Goal: Task Accomplishment & Management: Use online tool/utility

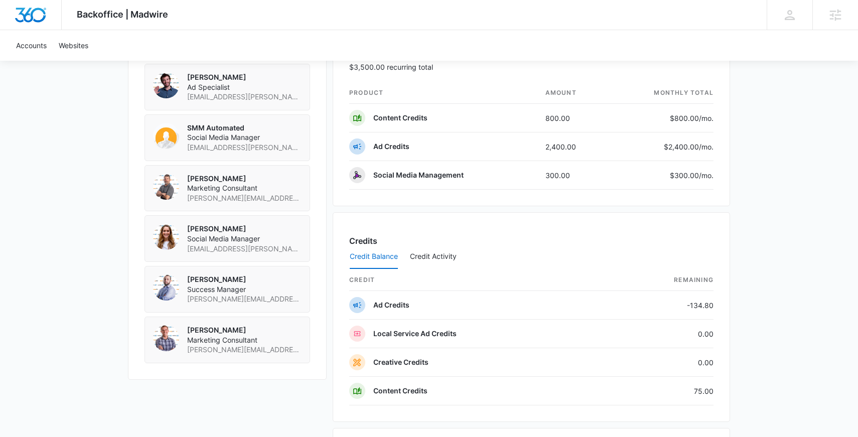
scroll to position [759, 0]
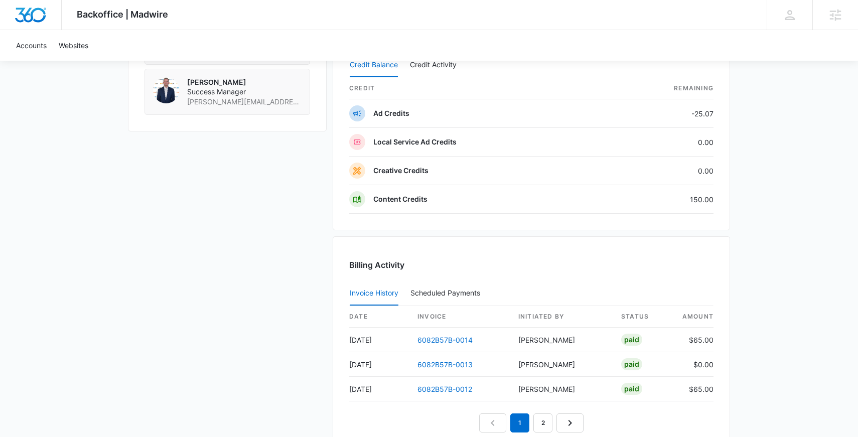
scroll to position [826, 0]
click at [541, 418] on link "2" at bounding box center [542, 422] width 19 height 19
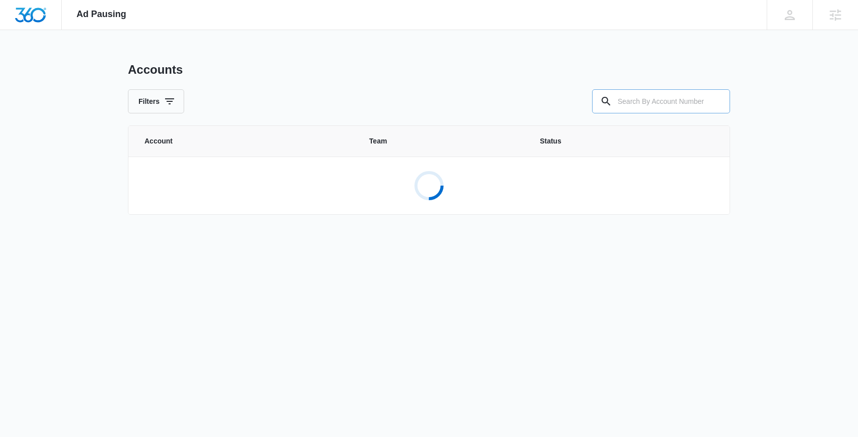
click at [649, 95] on input "text" at bounding box center [661, 101] width 138 height 24
paste input "M317580"
type input "M317580"
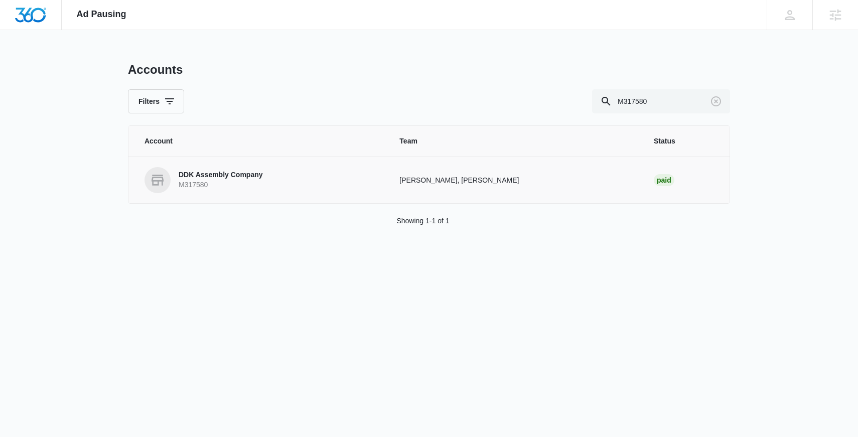
click at [310, 173] on link "DDK Assembly Company M317580" at bounding box center [259, 180] width 231 height 26
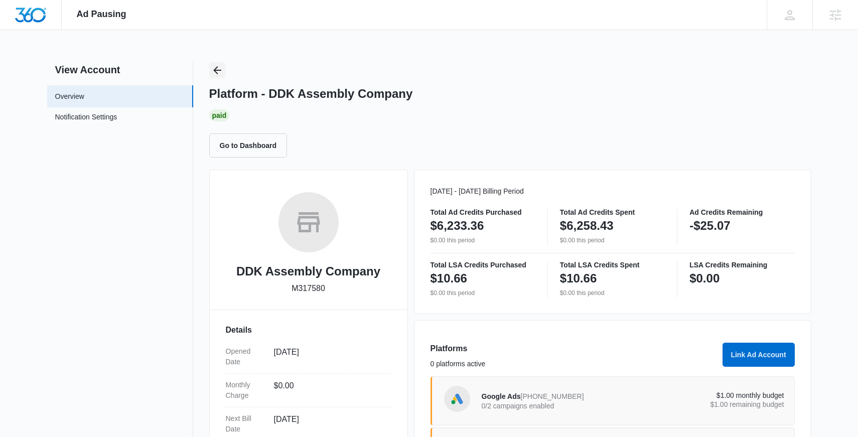
click at [219, 70] on icon "Back" at bounding box center [217, 70] width 8 height 8
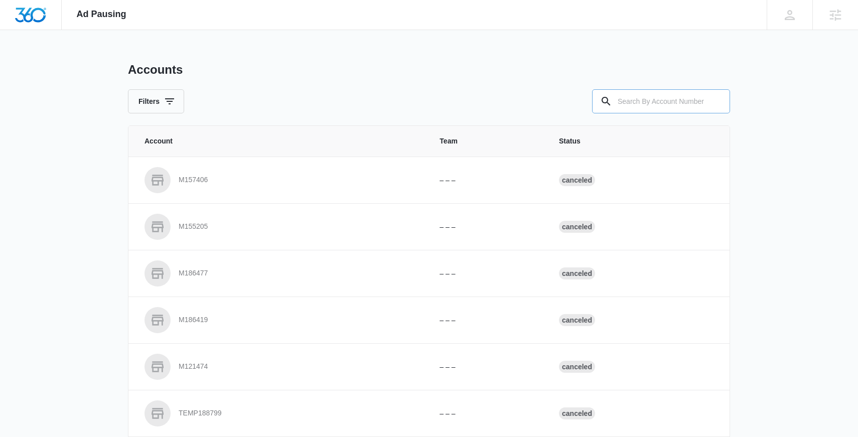
drag, startPoint x: 639, startPoint y: 102, endPoint x: 636, endPoint y: 90, distance: 11.9
click at [639, 102] on input "text" at bounding box center [661, 101] width 138 height 24
paste input "M309843"
type input "M309843"
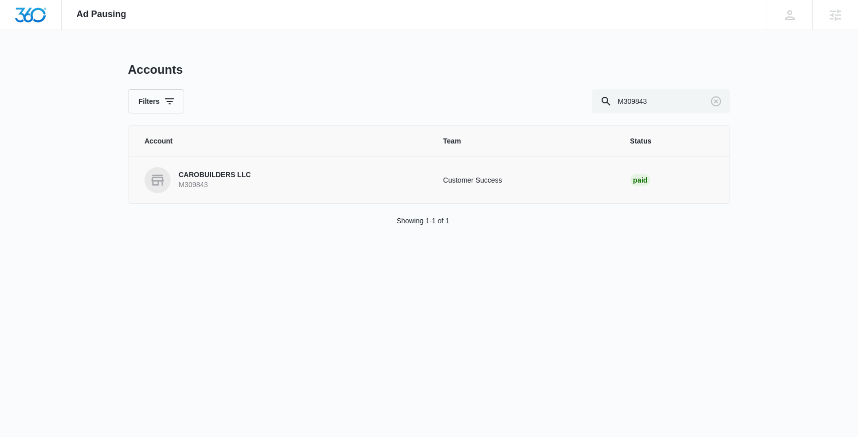
click at [216, 184] on p "M309843" at bounding box center [215, 185] width 72 height 10
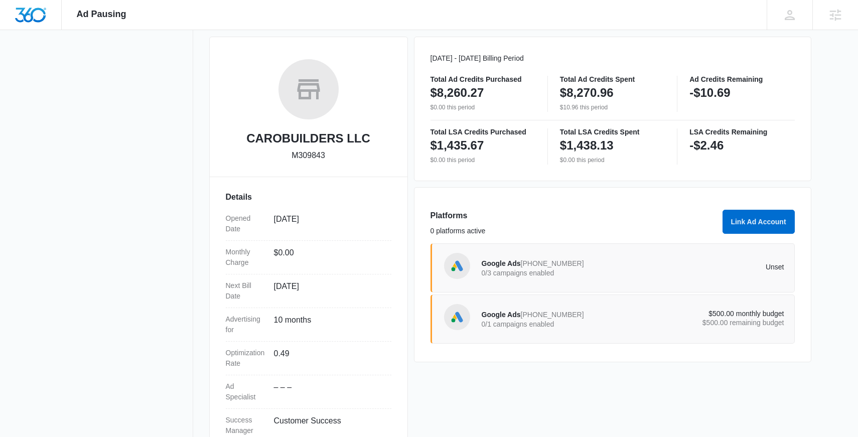
scroll to position [167, 0]
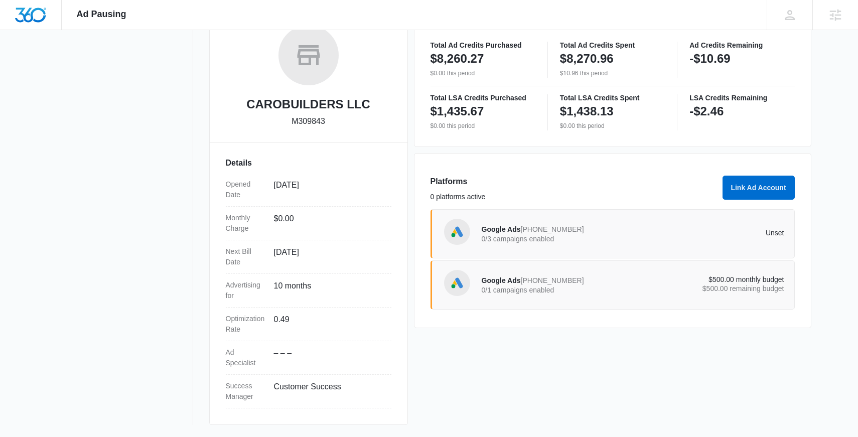
click at [684, 239] on div "Google Ads 359-998-2096 0/3 campaigns enabled Unset" at bounding box center [633, 234] width 302 height 28
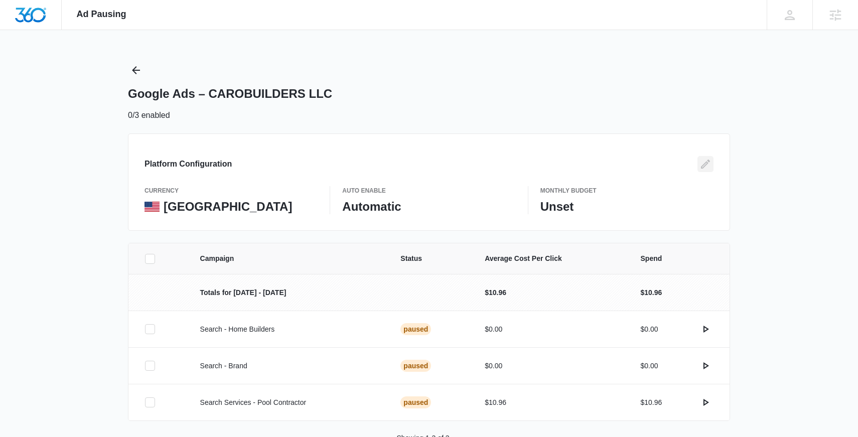
click at [712, 167] on button "Edit" at bounding box center [705, 164] width 16 height 16
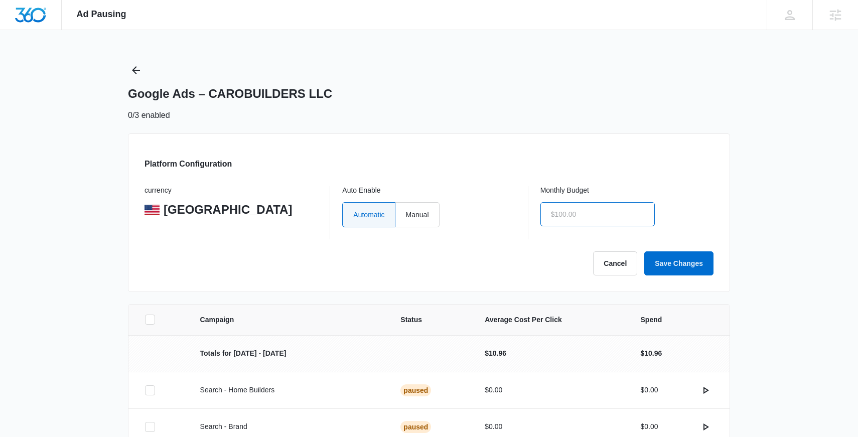
click at [605, 214] on input "text" at bounding box center [597, 214] width 114 height 24
type input "$1.00"
click at [430, 220] on label "Manual" at bounding box center [417, 214] width 44 height 25
click at [406, 215] on input "Manual" at bounding box center [405, 214] width 1 height 1
radio input "true"
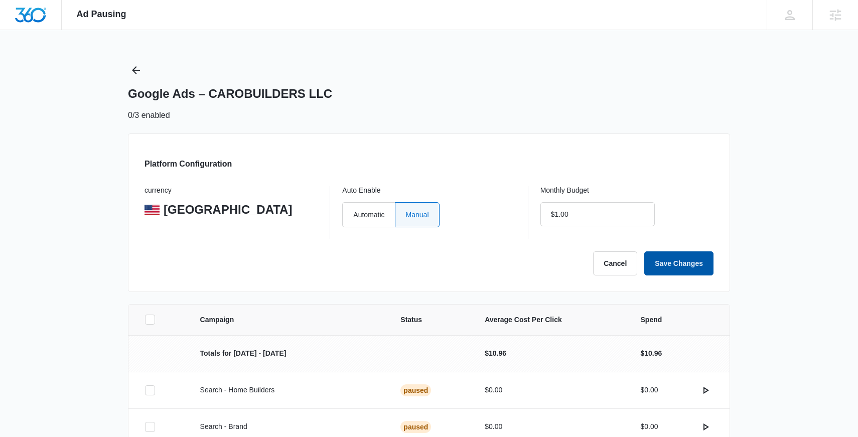
click at [671, 264] on button "Save Changes" at bounding box center [678, 263] width 69 height 24
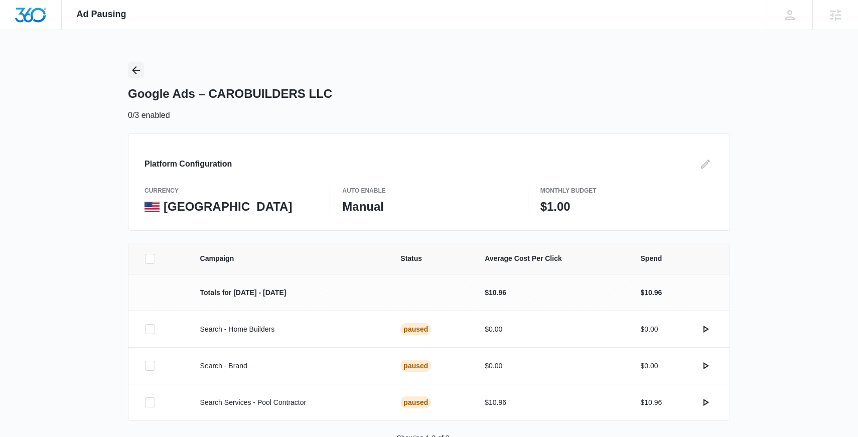
click at [128, 76] on button "Back" at bounding box center [136, 70] width 16 height 16
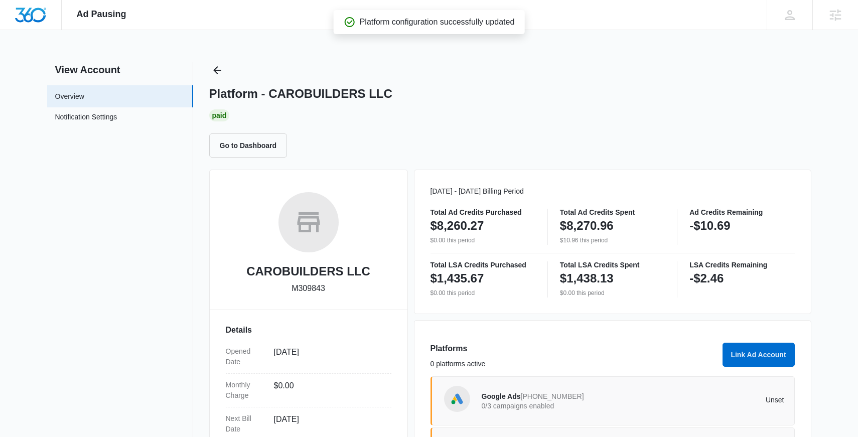
click at [129, 76] on h2 "View Account" at bounding box center [120, 69] width 146 height 15
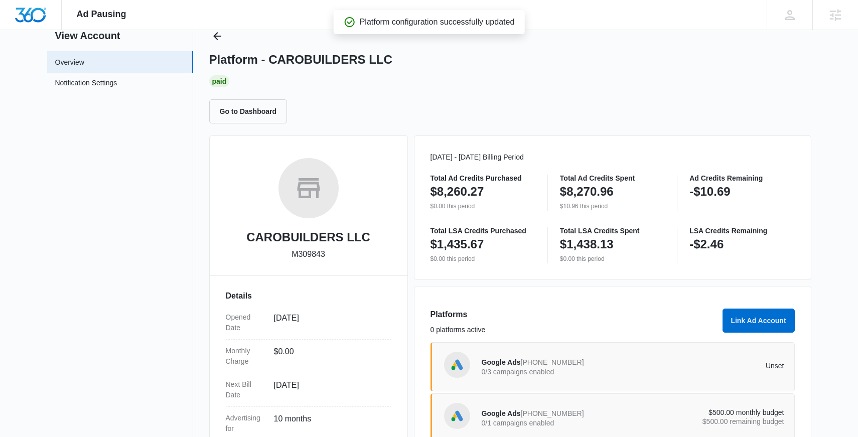
scroll to position [167, 0]
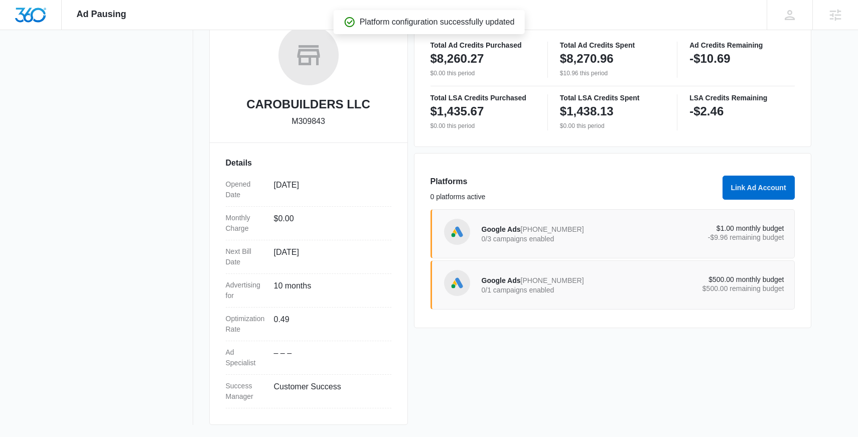
click at [634, 287] on p "$500.00 remaining budget" at bounding box center [708, 288] width 151 height 7
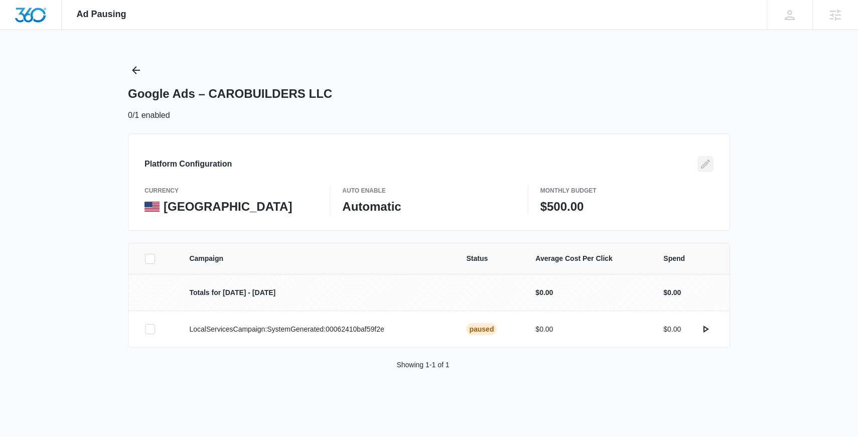
click at [710, 158] on button "Edit" at bounding box center [705, 164] width 16 height 16
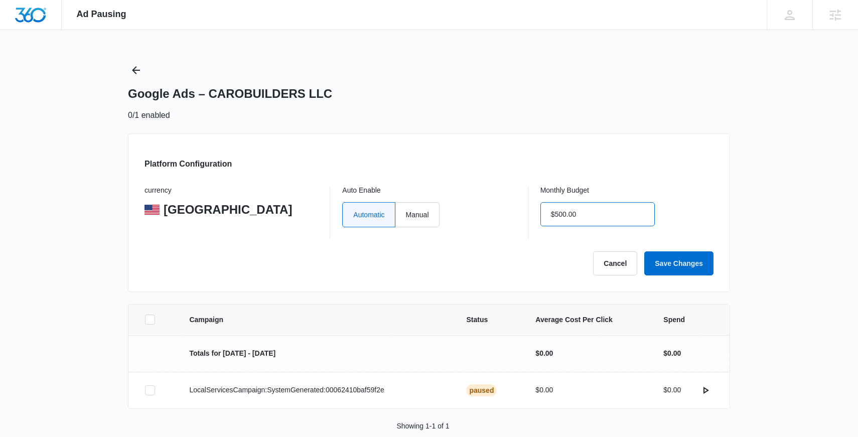
click at [609, 220] on input "$500.00" at bounding box center [597, 214] width 114 height 24
type input "$1.00"
click at [421, 221] on label "Manual" at bounding box center [417, 214] width 44 height 25
click at [406, 215] on input "Manual" at bounding box center [405, 214] width 1 height 1
radio input "true"
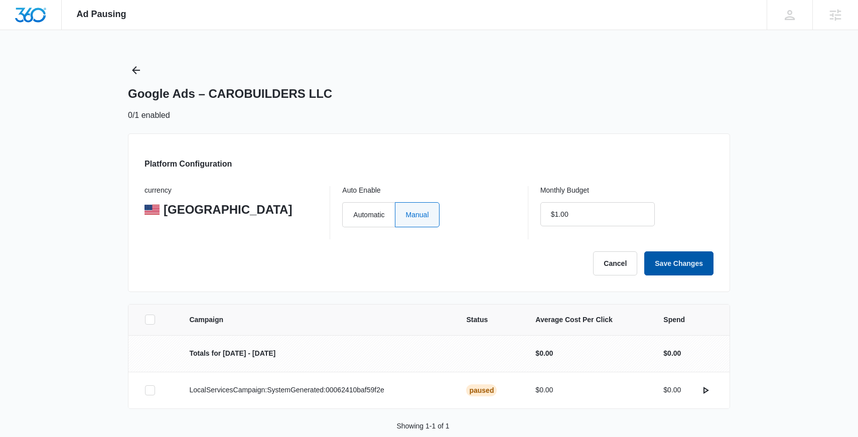
click at [670, 264] on button "Save Changes" at bounding box center [678, 263] width 69 height 24
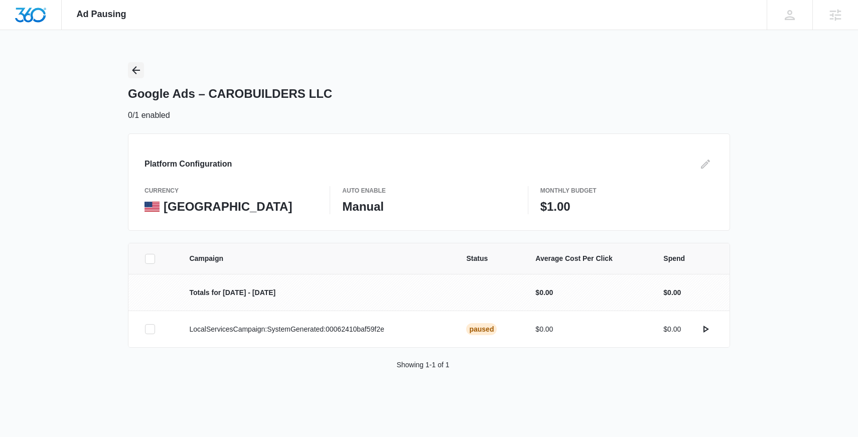
click at [139, 66] on icon "Back" at bounding box center [136, 70] width 12 height 12
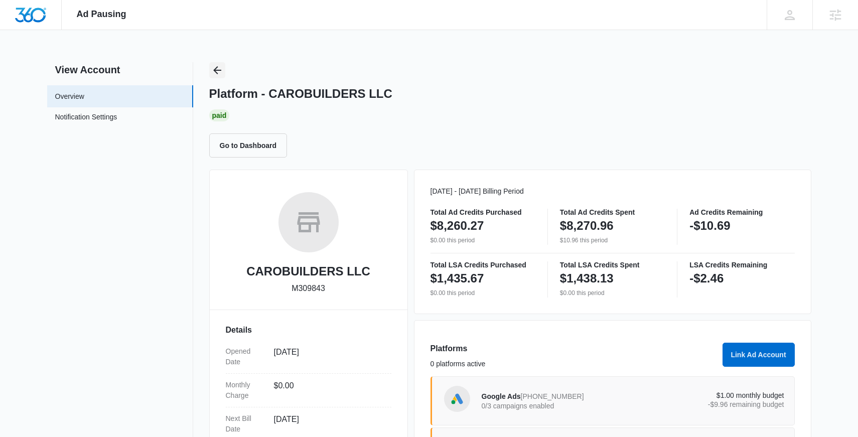
click at [217, 74] on icon "Back" at bounding box center [217, 70] width 8 height 8
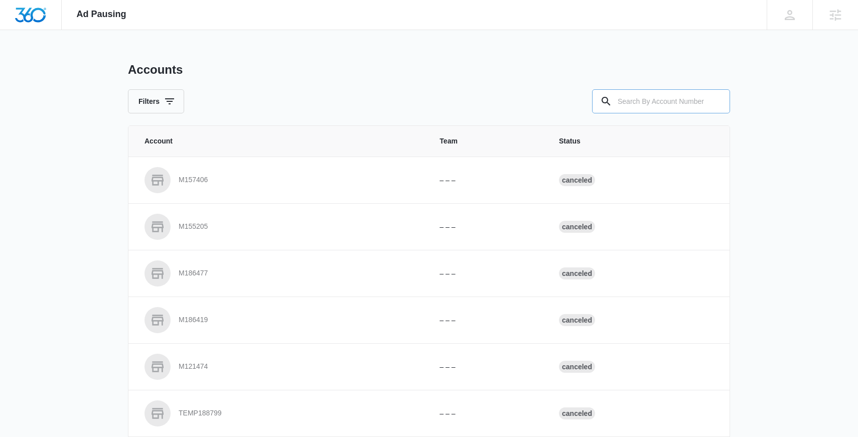
click at [674, 106] on input "text" at bounding box center [661, 101] width 138 height 24
paste input "M172993"
type input "M172993"
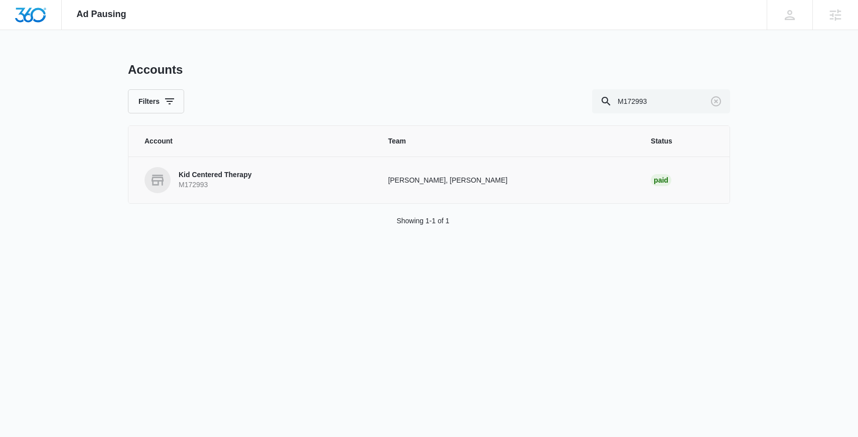
click at [223, 176] on p "Kid Centered Therapy" at bounding box center [215, 175] width 73 height 10
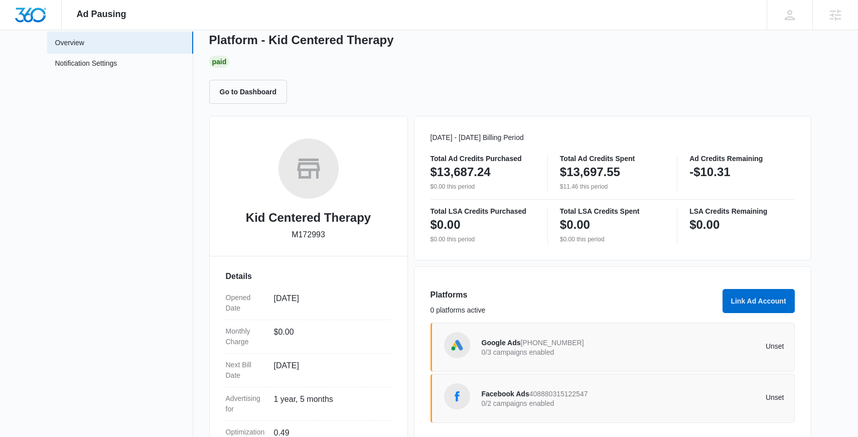
scroll to position [167, 0]
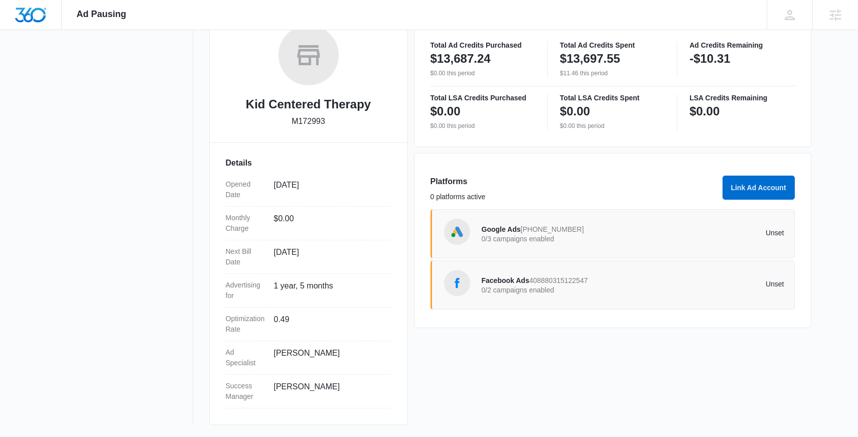
click at [619, 228] on div "Google Ads 790-812-8390 0/3 campaigns enabled" at bounding box center [557, 233] width 151 height 21
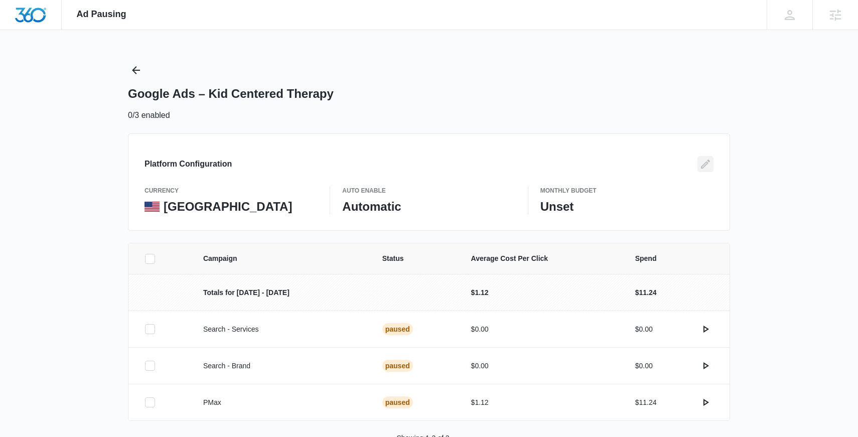
click at [697, 167] on button "Edit" at bounding box center [705, 164] width 16 height 16
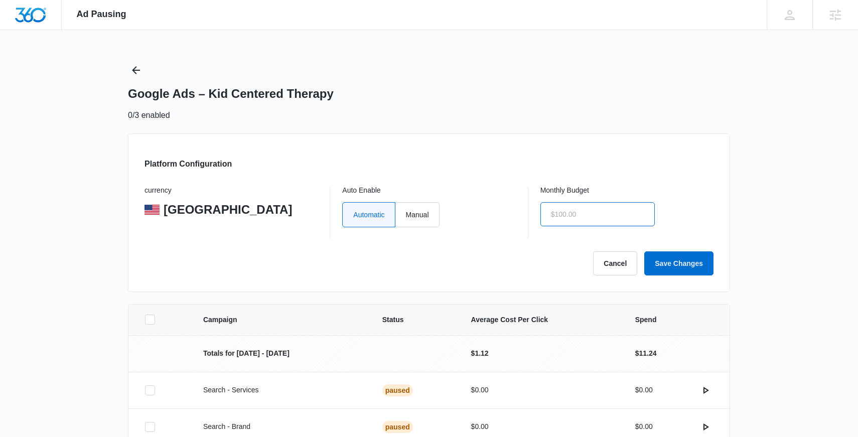
click at [569, 214] on input "text" at bounding box center [597, 214] width 114 height 24
type input "$1.00"
click at [431, 213] on label "Manual" at bounding box center [417, 214] width 44 height 25
click at [406, 214] on input "Manual" at bounding box center [405, 214] width 1 height 1
radio input "true"
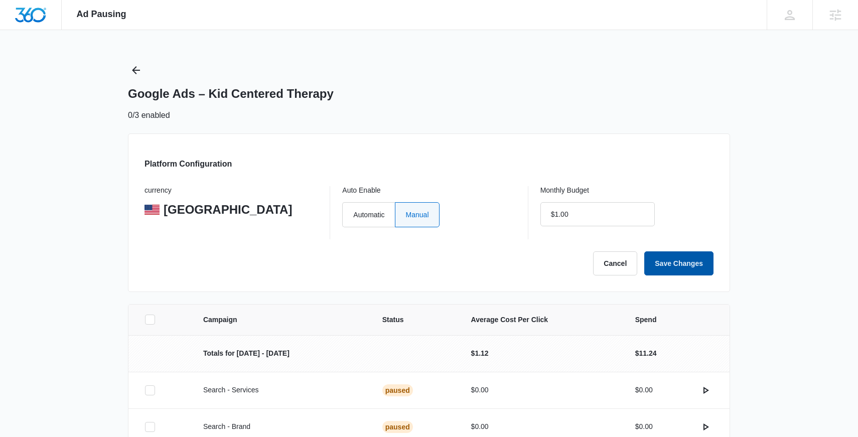
click at [697, 261] on button "Save Changes" at bounding box center [678, 263] width 69 height 24
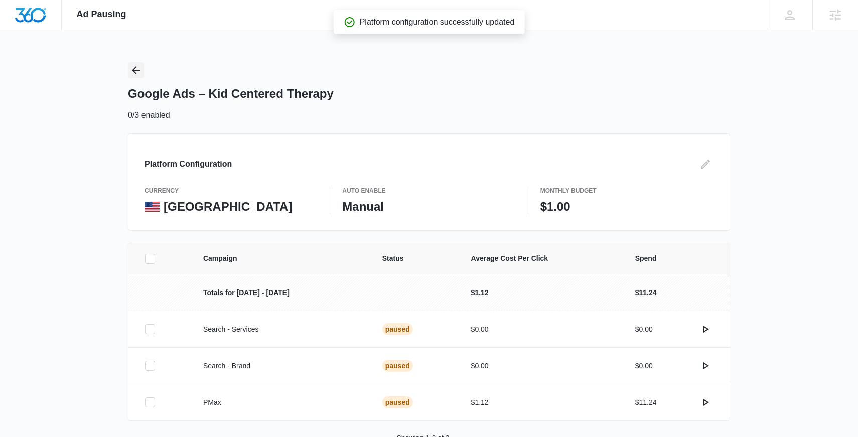
click at [135, 72] on icon "Back" at bounding box center [136, 70] width 8 height 8
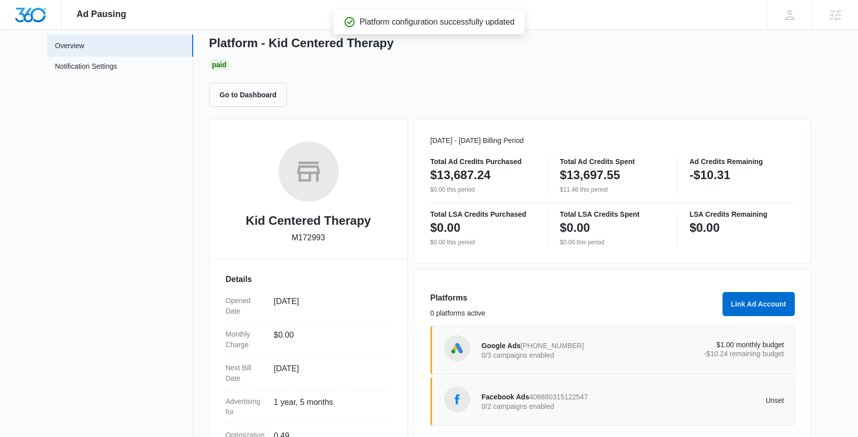
scroll to position [167, 0]
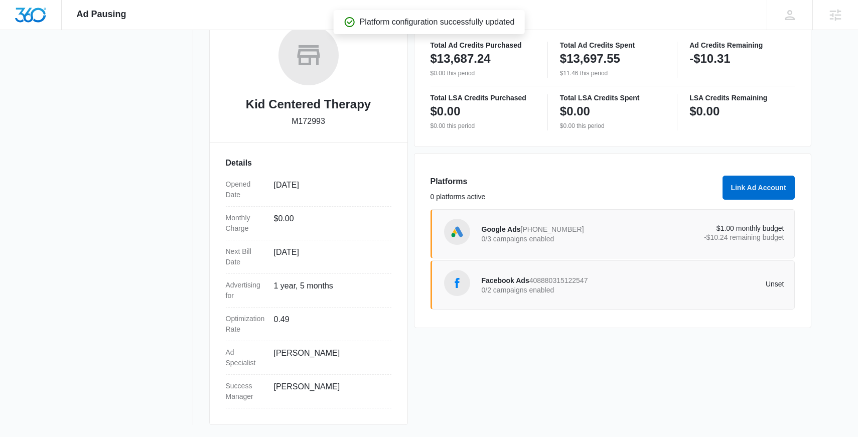
click at [569, 294] on div "Facebook Ads 408880315122547 0/2 campaigns enabled" at bounding box center [557, 284] width 151 height 21
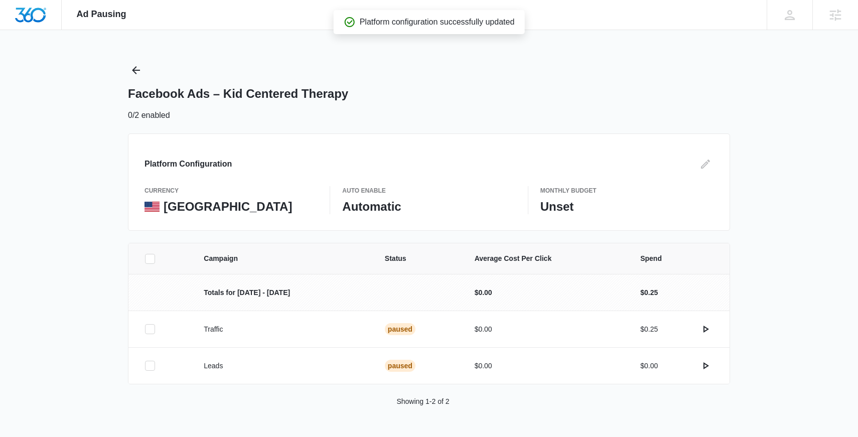
click at [703, 173] on div "Platform Configuration currency United States Auto Enable Automatic Monthly Bud…" at bounding box center [429, 181] width 602 height 97
click at [703, 168] on icon "Edit" at bounding box center [705, 164] width 12 height 12
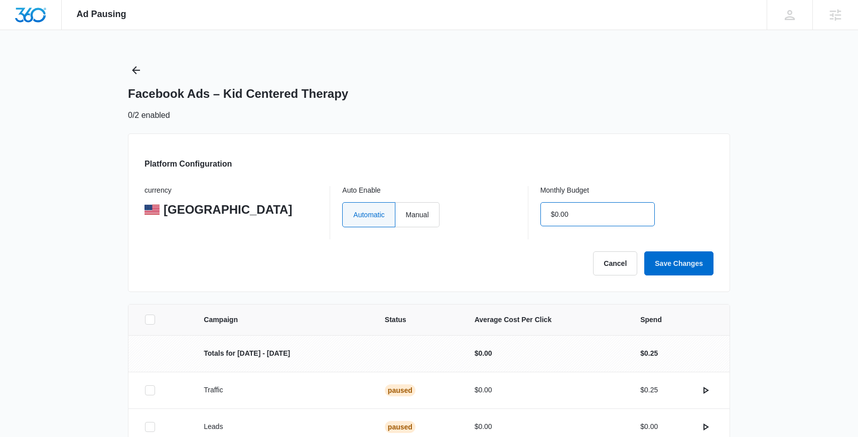
click at [594, 212] on input "$0.00" at bounding box center [597, 214] width 114 height 24
type input "$1.00"
click at [420, 215] on label "Manual" at bounding box center [417, 214] width 44 height 25
click at [406, 215] on input "Manual" at bounding box center [405, 214] width 1 height 1
radio input "true"
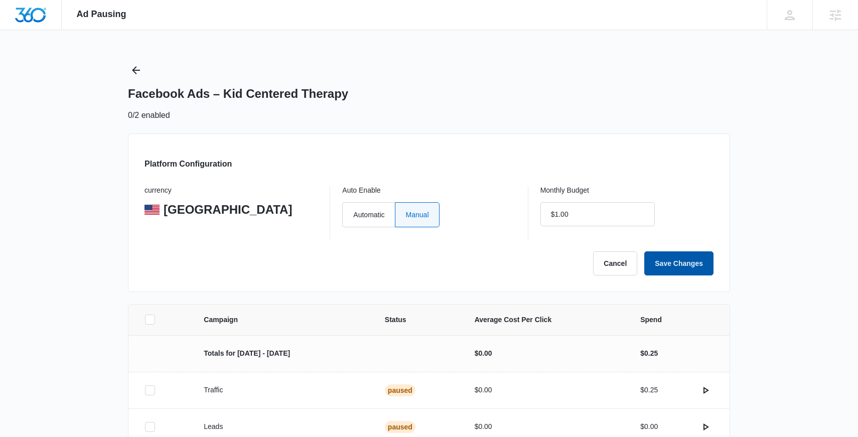
click at [689, 261] on button "Save Changes" at bounding box center [678, 263] width 69 height 24
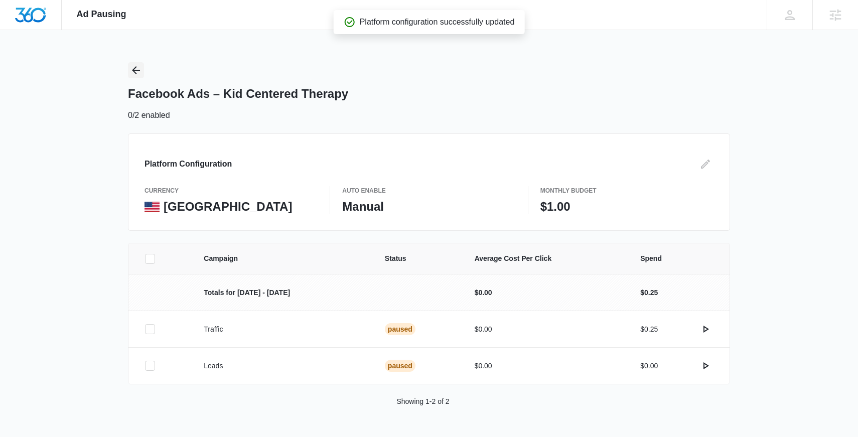
click at [135, 68] on icon "Back" at bounding box center [136, 70] width 12 height 12
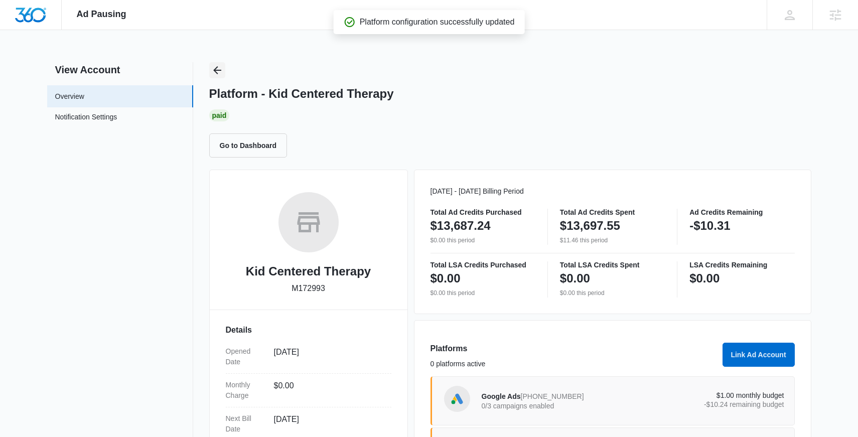
click at [217, 67] on icon "Back" at bounding box center [217, 70] width 8 height 8
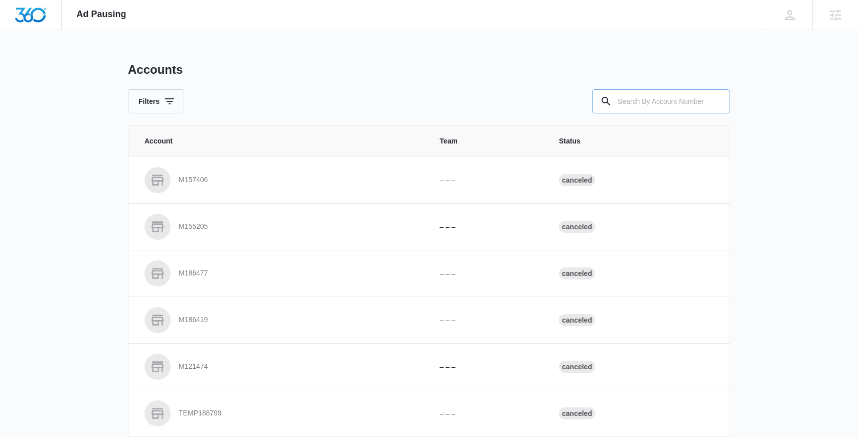
click at [642, 104] on input "text" at bounding box center [661, 101] width 138 height 24
paste input "M314784"
type input "M314784"
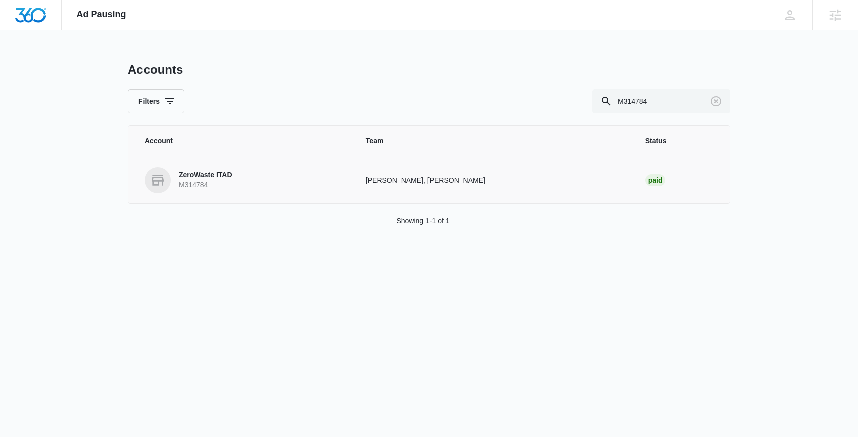
click at [248, 169] on link "ZeroWaste ITAD M314784" at bounding box center [242, 180] width 197 height 26
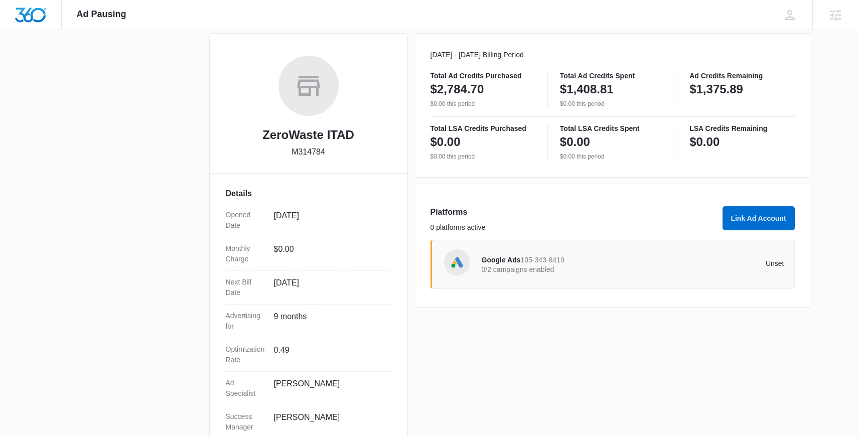
scroll to position [167, 0]
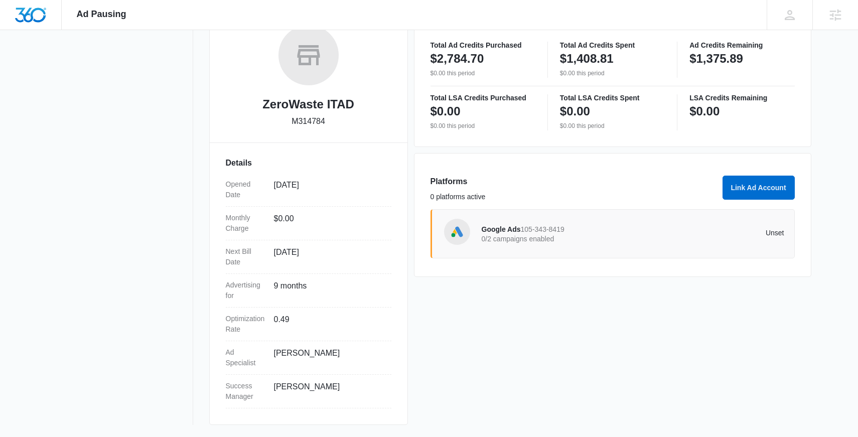
click at [519, 237] on p "0/2 campaigns enabled" at bounding box center [557, 238] width 151 height 7
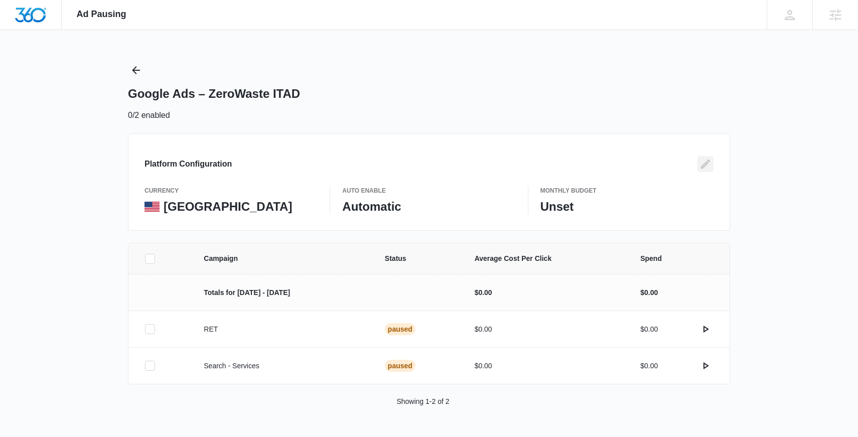
click at [702, 163] on icon "Edit" at bounding box center [705, 164] width 12 height 12
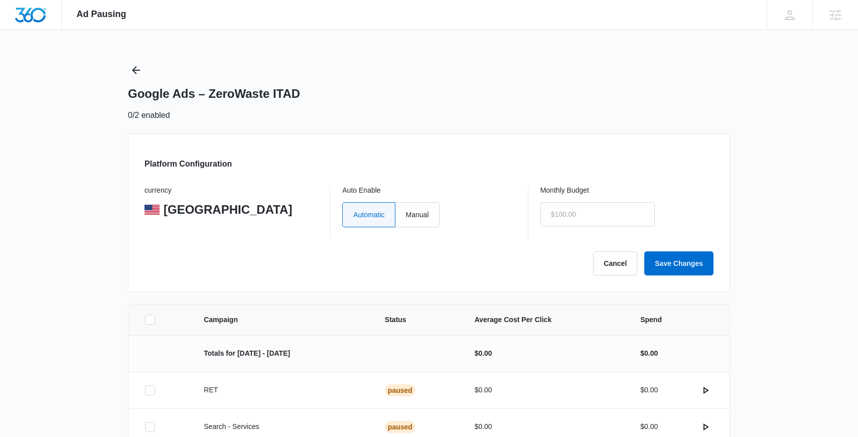
click at [609, 226] on div "Monthly Budget" at bounding box center [626, 212] width 173 height 53
click at [608, 218] on input "text" at bounding box center [597, 214] width 114 height 24
type input "$1.00"
click at [430, 222] on label "Manual" at bounding box center [417, 214] width 44 height 25
click at [406, 215] on input "Manual" at bounding box center [405, 214] width 1 height 1
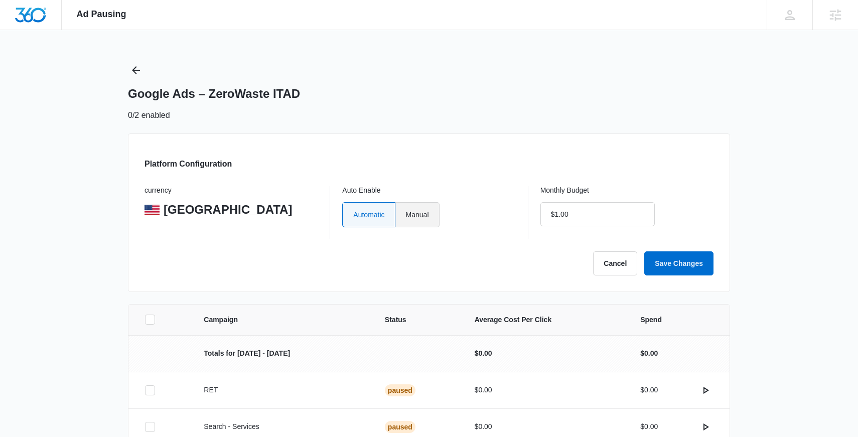
radio input "true"
click at [697, 264] on button "Save Changes" at bounding box center [678, 263] width 69 height 24
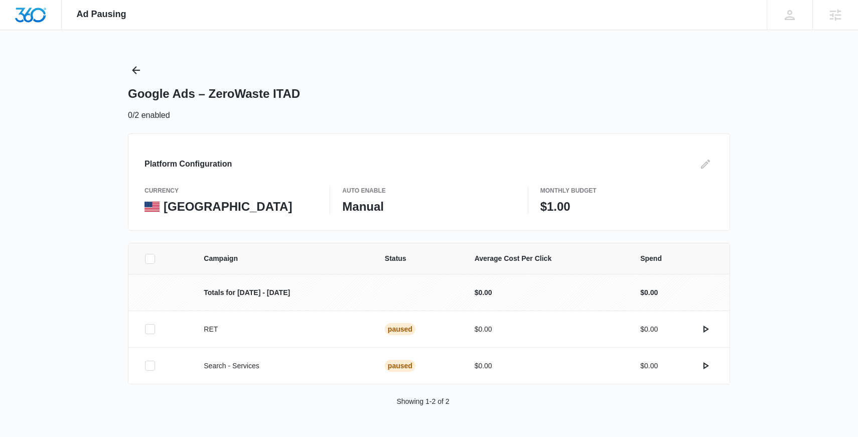
click at [127, 70] on div "Ad Pausing Apps Reputation Websites Forms CRM Email Social Content Ads Intellig…" at bounding box center [429, 218] width 858 height 437
click at [137, 70] on icon "Back" at bounding box center [136, 70] width 8 height 8
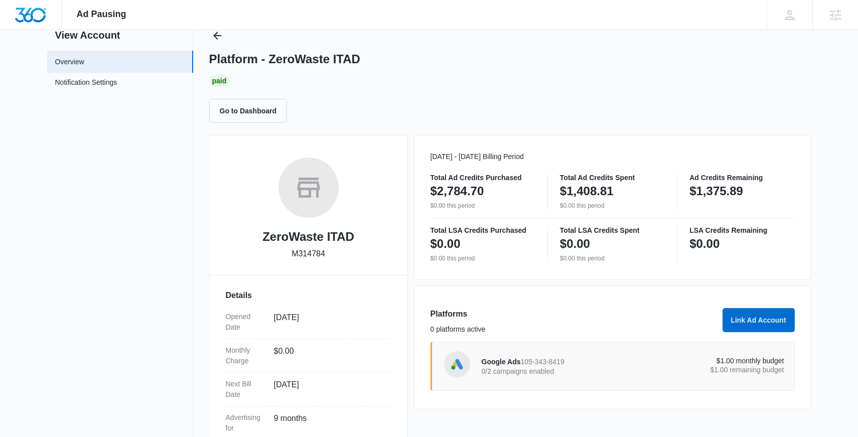
scroll to position [13, 0]
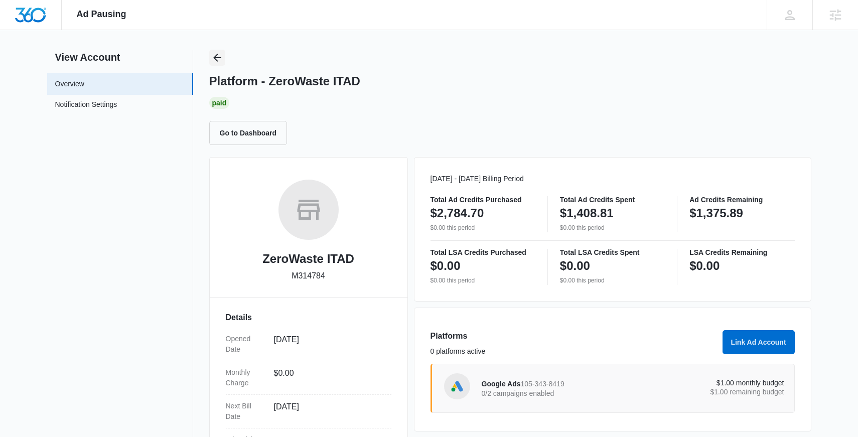
click at [218, 62] on icon "Back" at bounding box center [217, 58] width 12 height 12
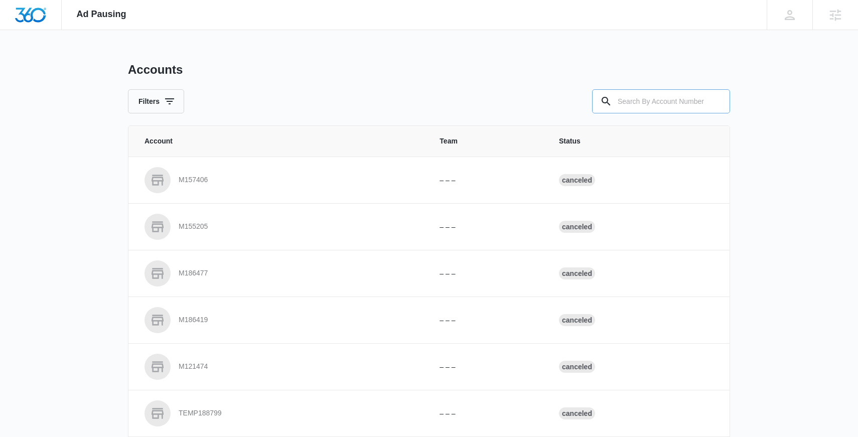
click at [621, 98] on input "text" at bounding box center [661, 101] width 138 height 24
paste input "M50029"
type input "M50029"
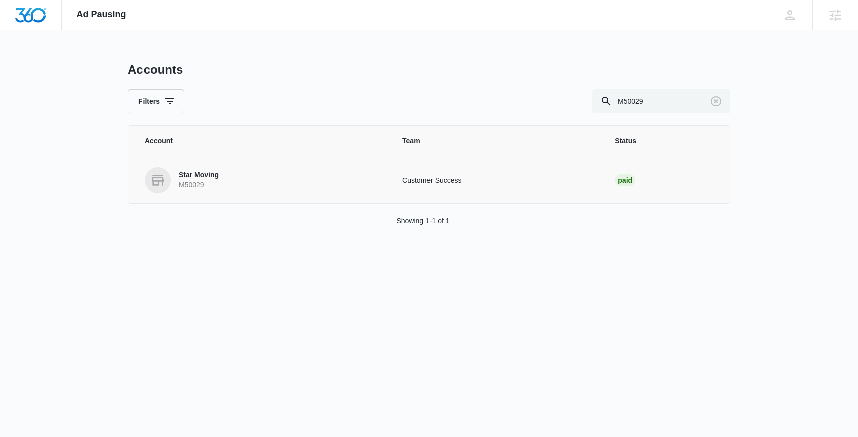
click at [220, 167] on td "Star Moving M50029" at bounding box center [259, 180] width 262 height 47
click at [219, 180] on link "Star Moving M50029" at bounding box center [261, 180] width 234 height 26
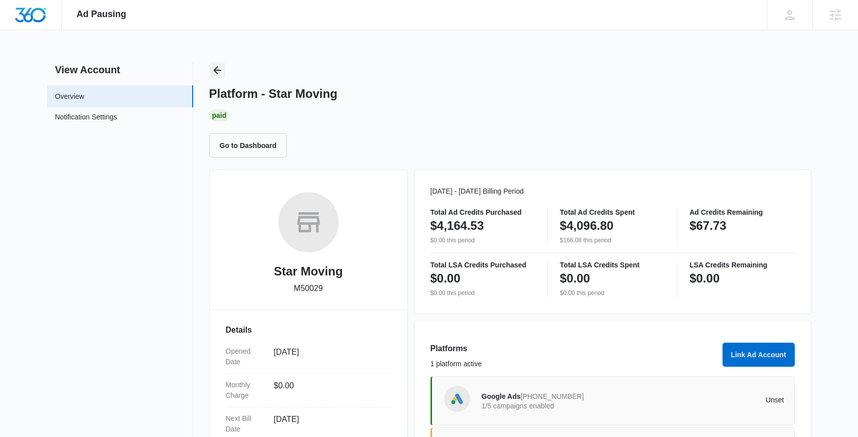
click at [221, 68] on icon "Back" at bounding box center [217, 70] width 12 height 12
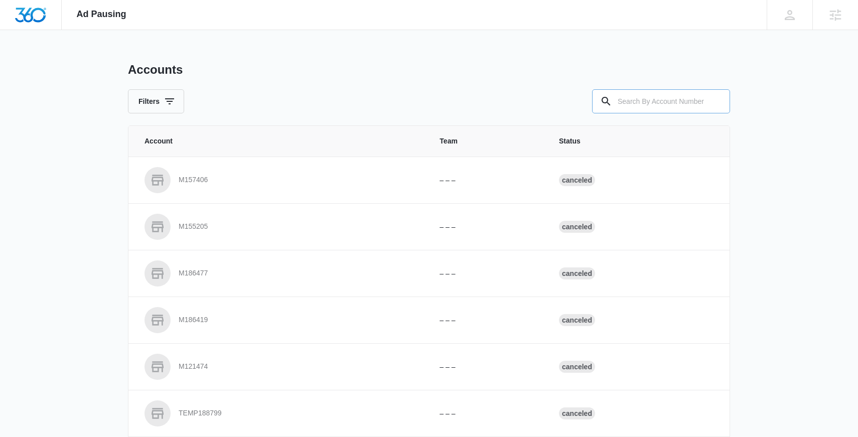
click at [643, 93] on input "text" at bounding box center [661, 101] width 138 height 24
paste input "M174956"
type input "M174956"
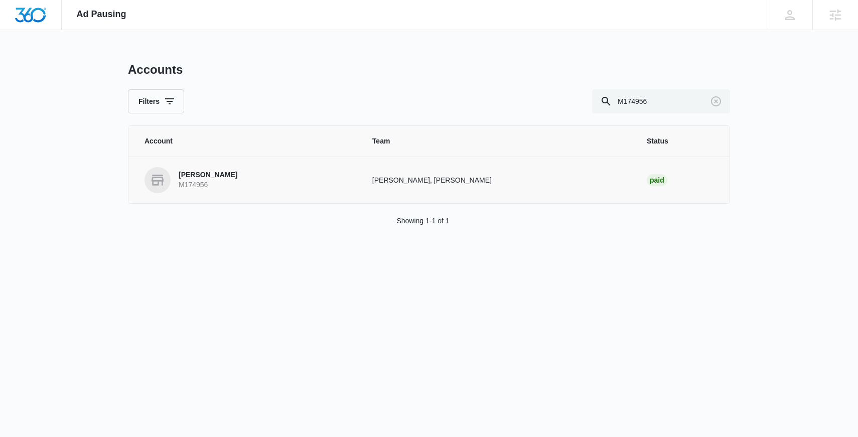
click at [293, 168] on link "Ben Sorber M174956" at bounding box center [246, 180] width 204 height 26
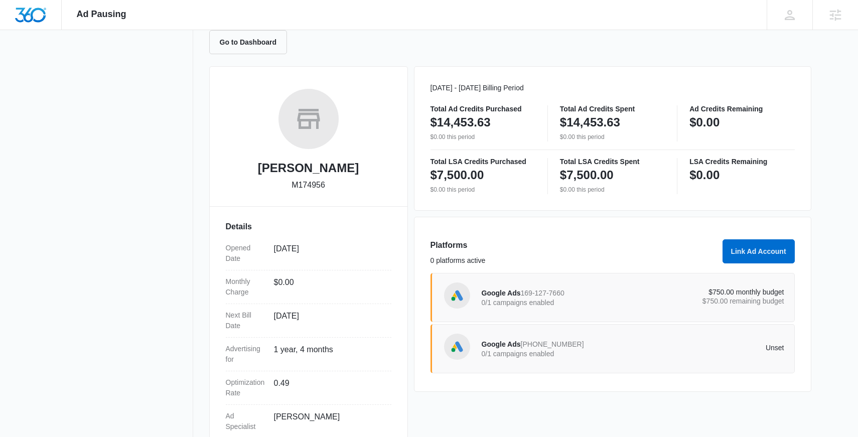
scroll to position [113, 0]
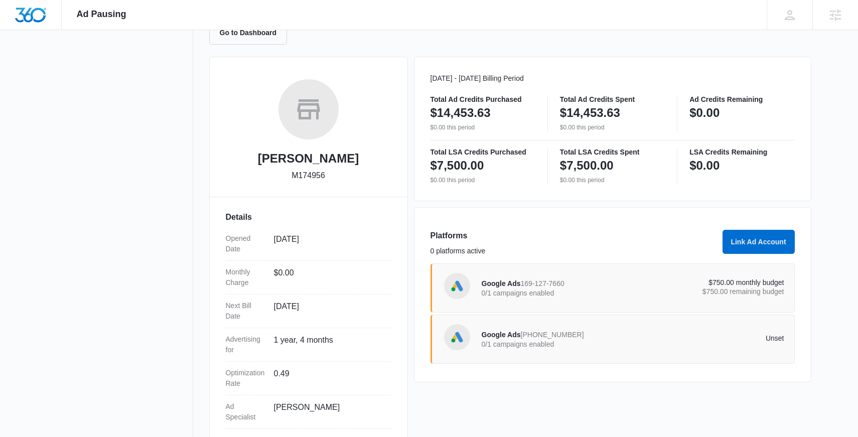
click at [525, 286] on span "169-127-7660" at bounding box center [543, 283] width 44 height 8
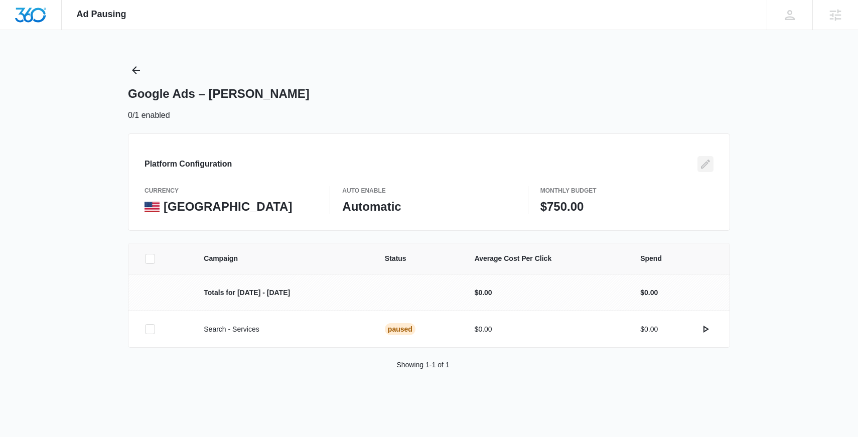
click at [704, 167] on icon "Edit" at bounding box center [705, 164] width 12 height 12
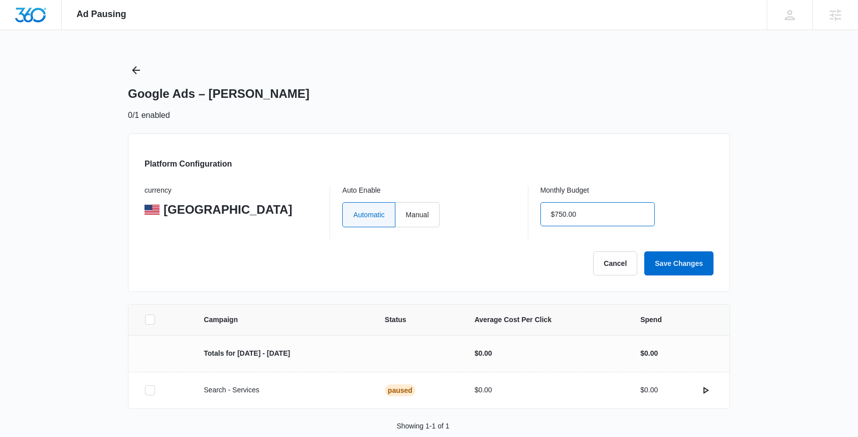
click at [618, 217] on input "$750.00" at bounding box center [597, 214] width 114 height 24
type input "$1.00"
click at [423, 214] on label "Manual" at bounding box center [417, 214] width 44 height 25
click at [406, 214] on input "Manual" at bounding box center [405, 214] width 1 height 1
radio input "true"
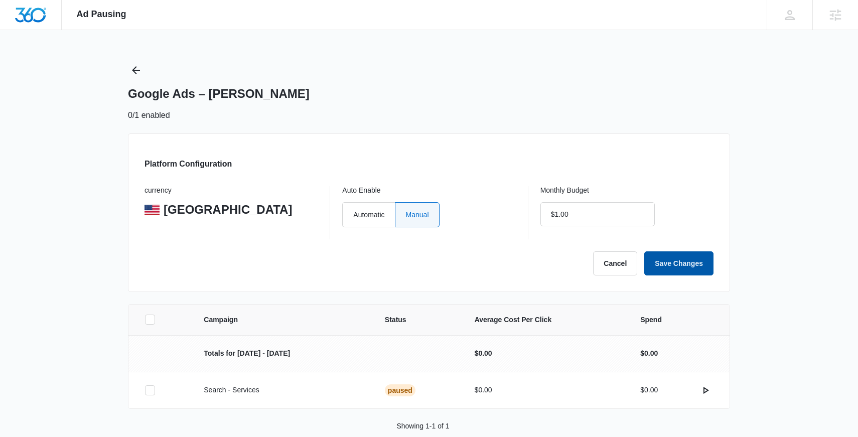
click at [670, 269] on button "Save Changes" at bounding box center [678, 263] width 69 height 24
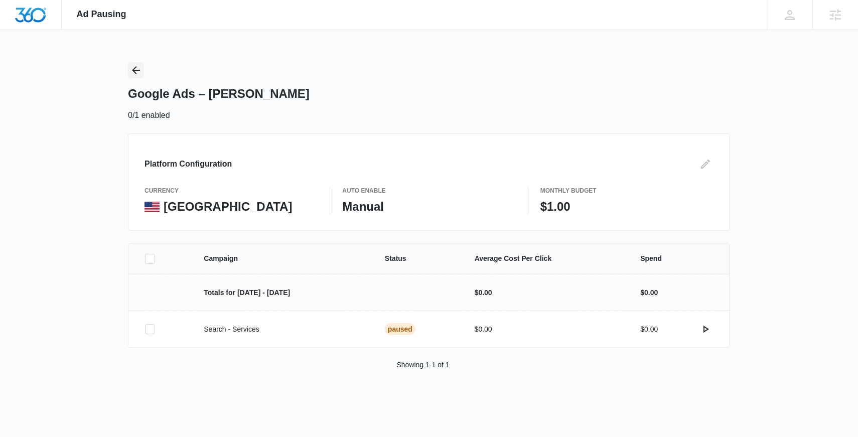
click at [137, 77] on button "Back" at bounding box center [136, 70] width 16 height 16
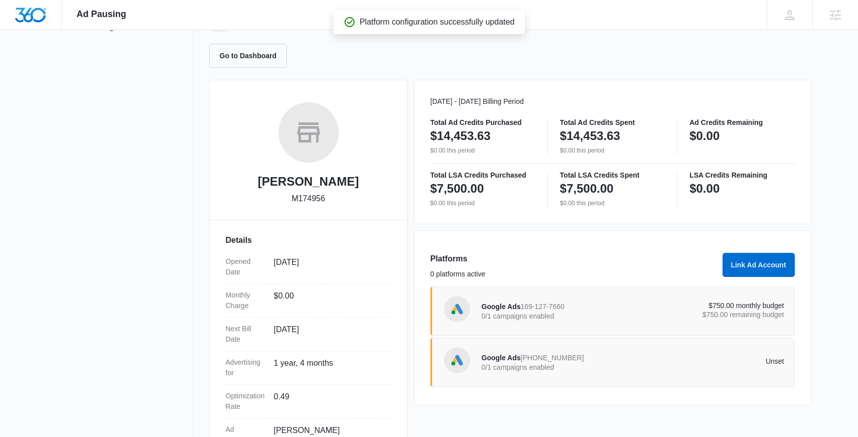
scroll to position [158, 0]
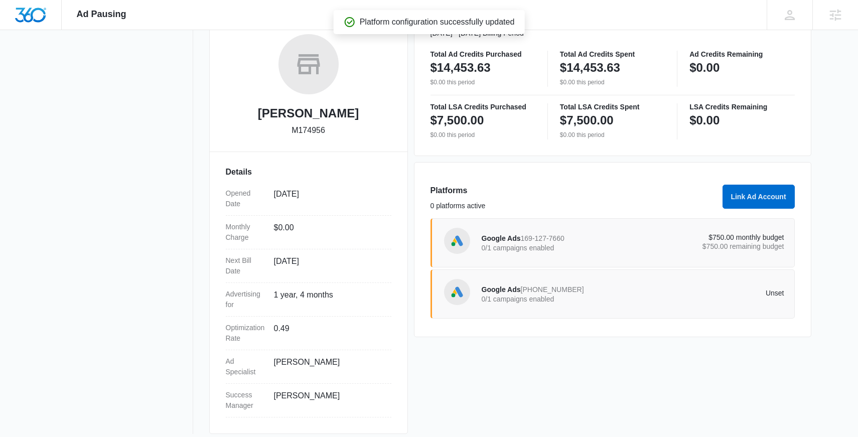
click at [551, 306] on div "Google Ads 296-835-0647 0/1 campaigns enabled Unset" at bounding box center [633, 294] width 302 height 28
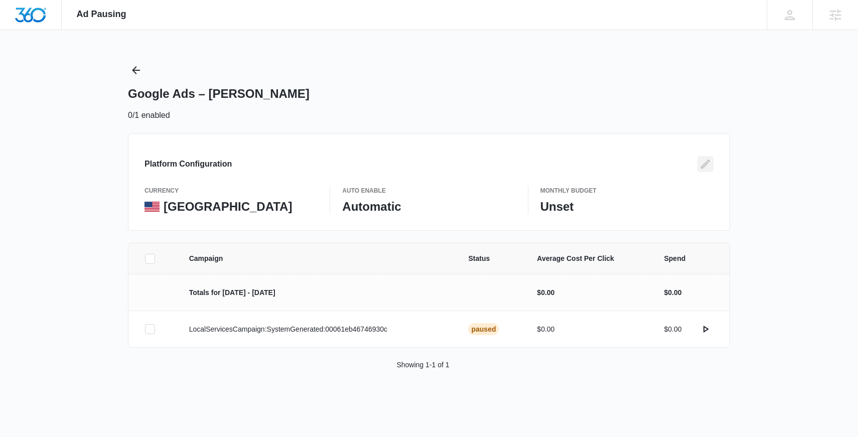
click at [702, 166] on icon "Edit" at bounding box center [705, 164] width 12 height 12
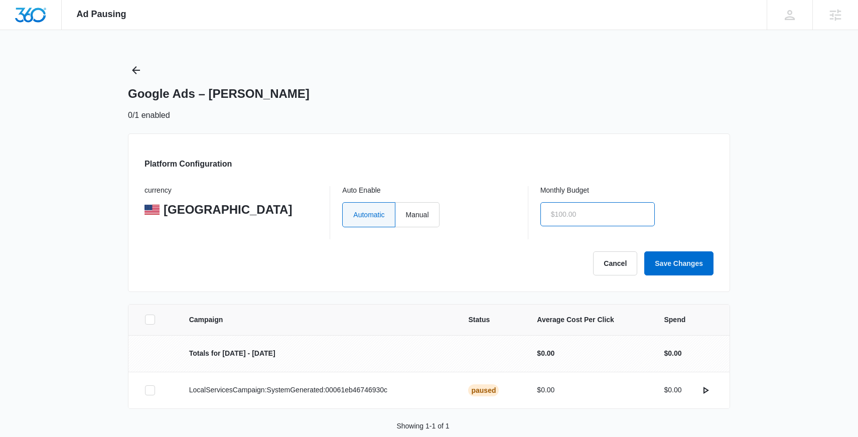
click at [604, 209] on input "text" at bounding box center [597, 214] width 114 height 24
type input "$1.00"
click at [431, 222] on label "Manual" at bounding box center [417, 214] width 44 height 25
click at [406, 215] on input "Manual" at bounding box center [405, 214] width 1 height 1
radio input "true"
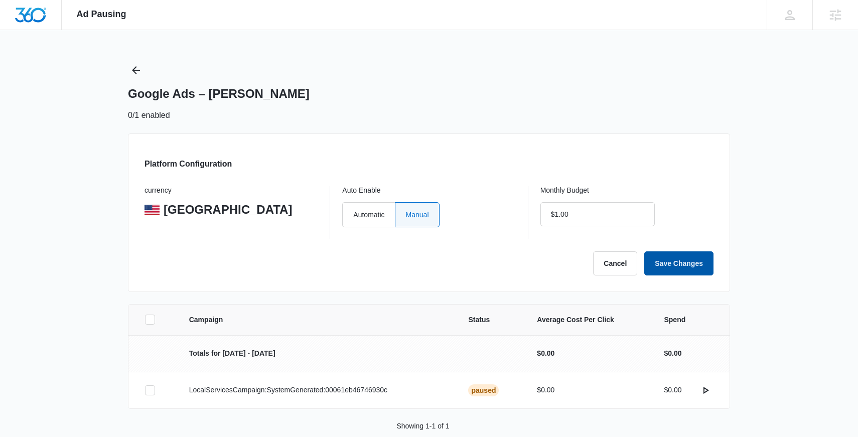
click at [694, 273] on button "Save Changes" at bounding box center [678, 263] width 69 height 24
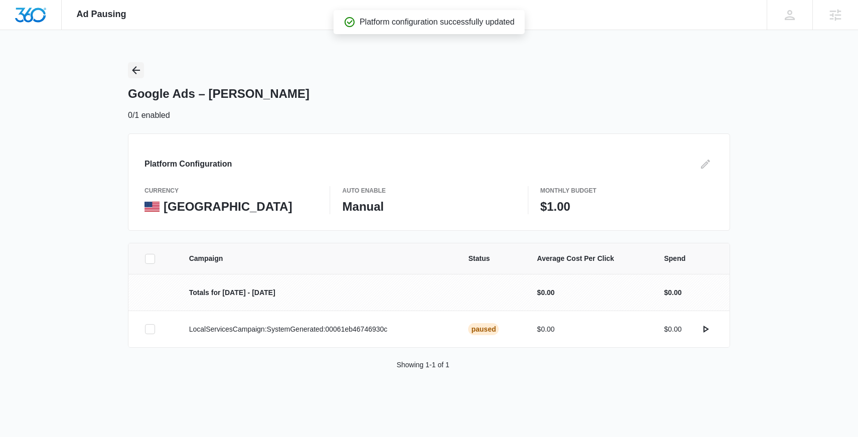
click at [138, 68] on icon "Back" at bounding box center [136, 70] width 12 height 12
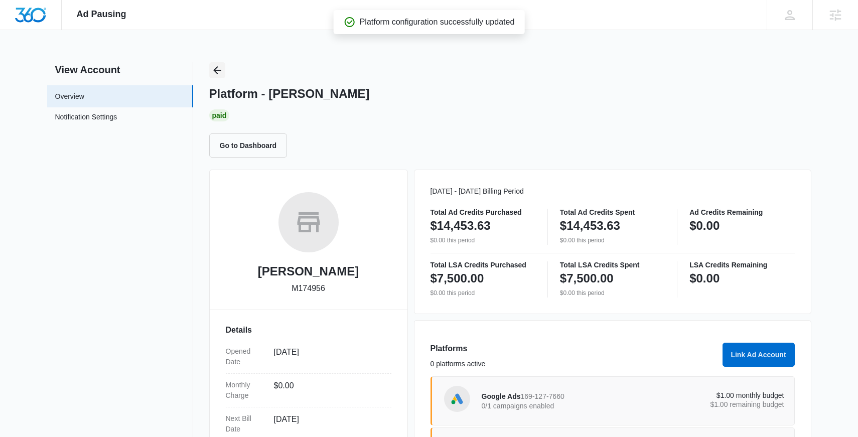
click at [219, 72] on icon "Back" at bounding box center [217, 70] width 12 height 12
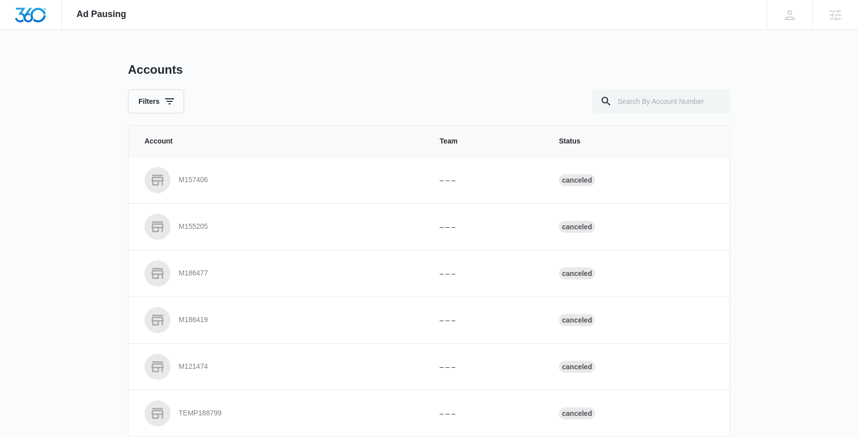
click at [644, 117] on div "Accounts Filters Account Team Status M157406 – – – Canceled M155205 – – – Cance…" at bounding box center [429, 370] width 602 height 616
click at [642, 94] on input "text" at bounding box center [661, 101] width 138 height 24
paste input "M177692"
type input "M177692"
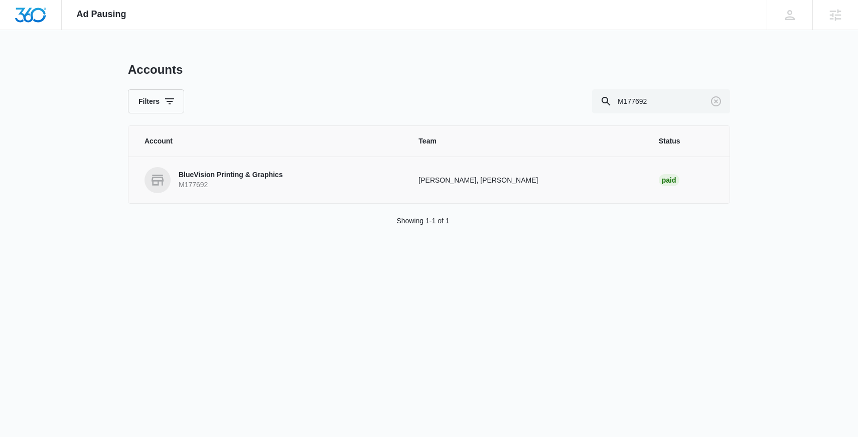
click at [267, 171] on p "BlueVision Printing & Graphics" at bounding box center [231, 175] width 104 height 10
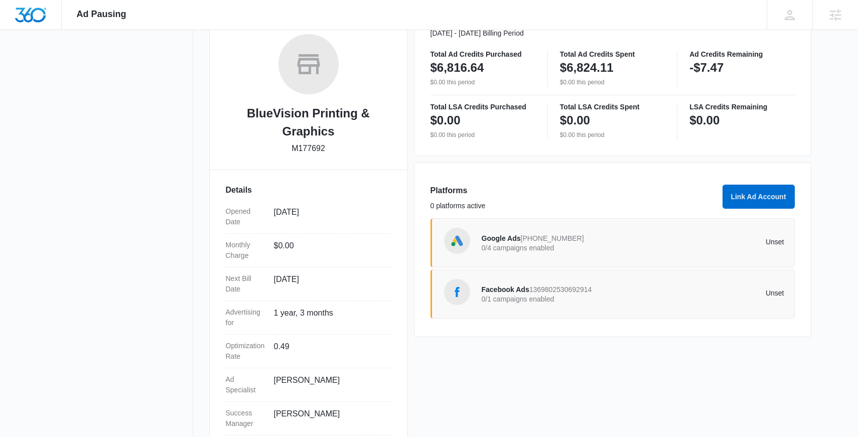
scroll to position [185, 0]
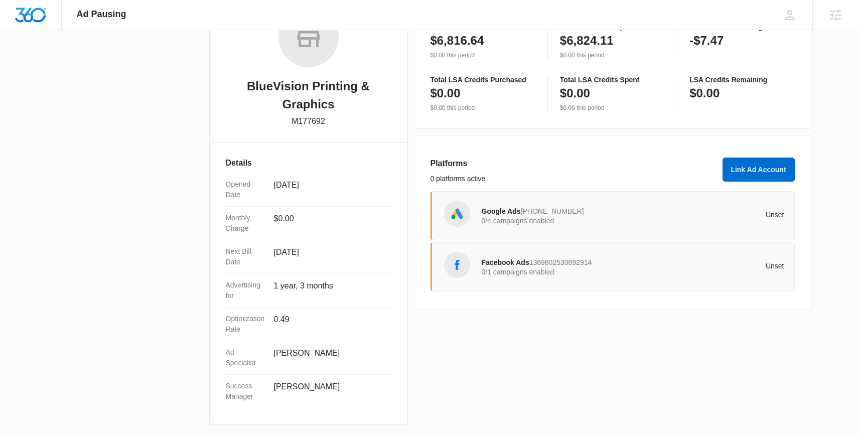
click at [649, 222] on div "Google Ads 421-422-3941 0/4 campaigns enabled Unset" at bounding box center [633, 216] width 302 height 28
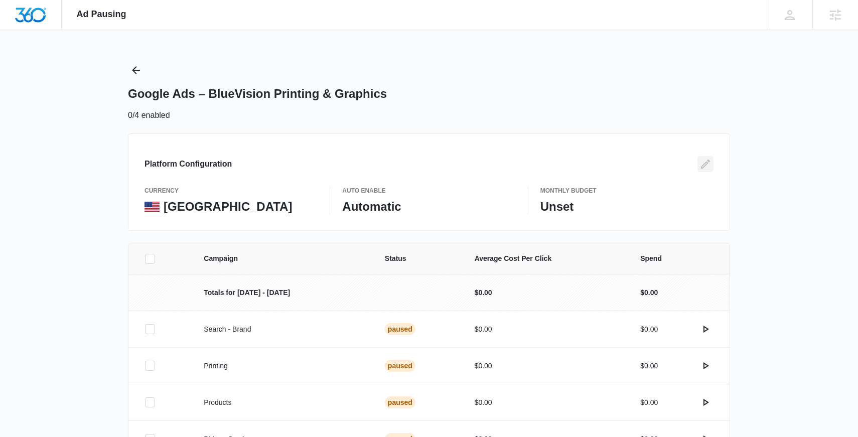
click at [702, 164] on icon "Edit" at bounding box center [705, 164] width 12 height 12
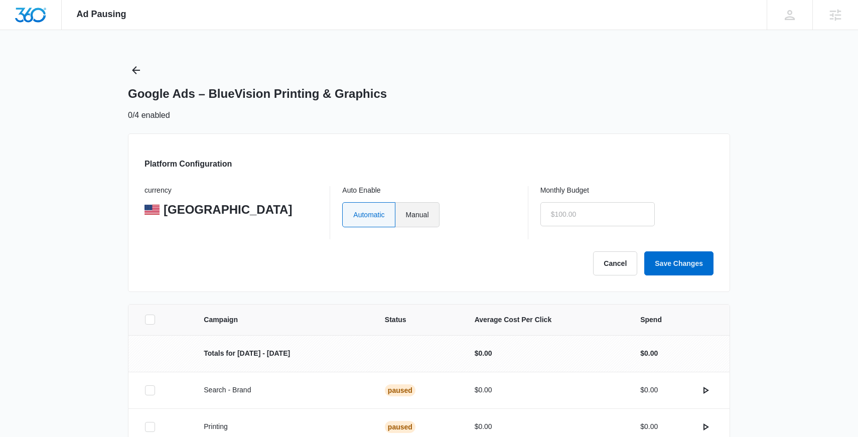
click at [418, 211] on label "Manual" at bounding box center [417, 214] width 44 height 25
click at [406, 214] on input "Manual" at bounding box center [405, 214] width 1 height 1
radio input "true"
click at [613, 218] on input "text" at bounding box center [597, 214] width 114 height 24
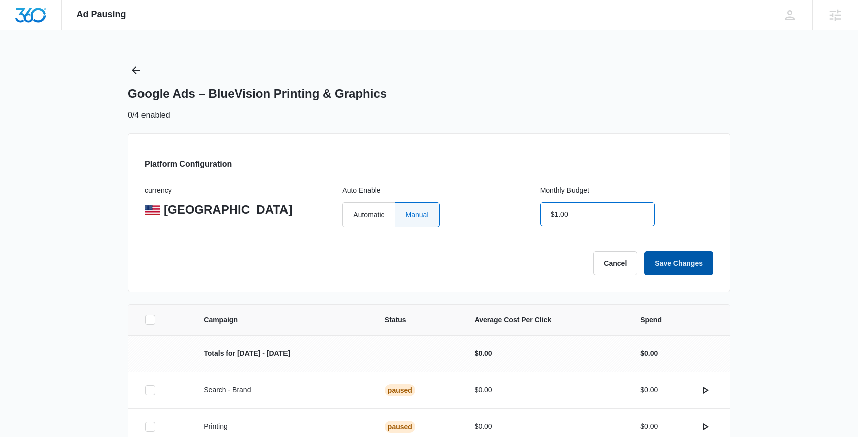
type input "$1.00"
click at [658, 261] on button "Save Changes" at bounding box center [678, 263] width 69 height 24
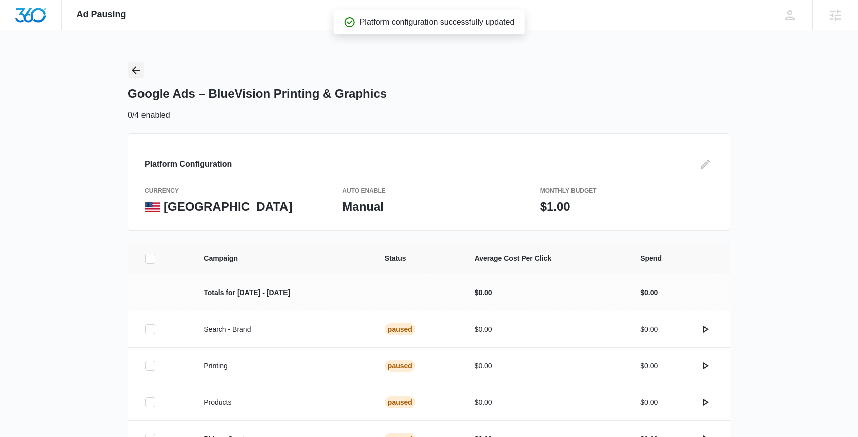
click at [131, 68] on icon "Back" at bounding box center [136, 70] width 12 height 12
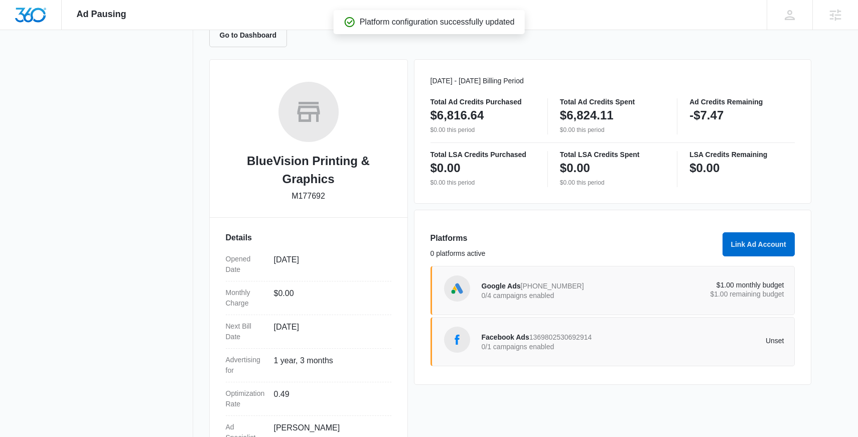
scroll to position [185, 0]
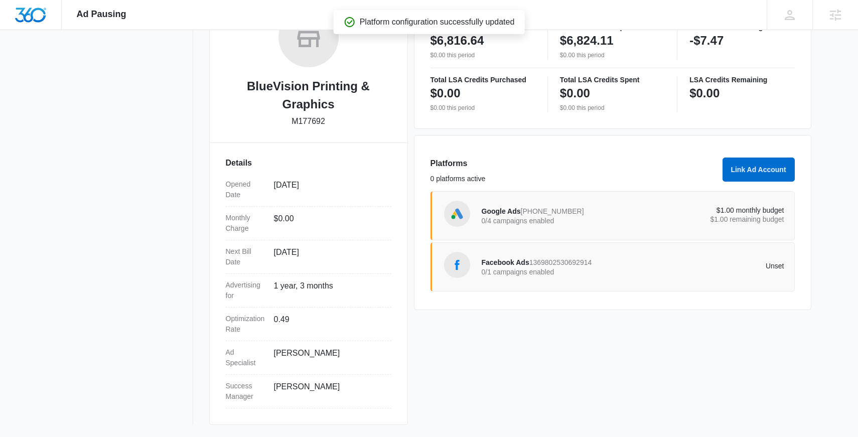
click at [514, 267] on div "Facebook Ads 1369802530692914 0/1 campaigns enabled" at bounding box center [557, 266] width 151 height 21
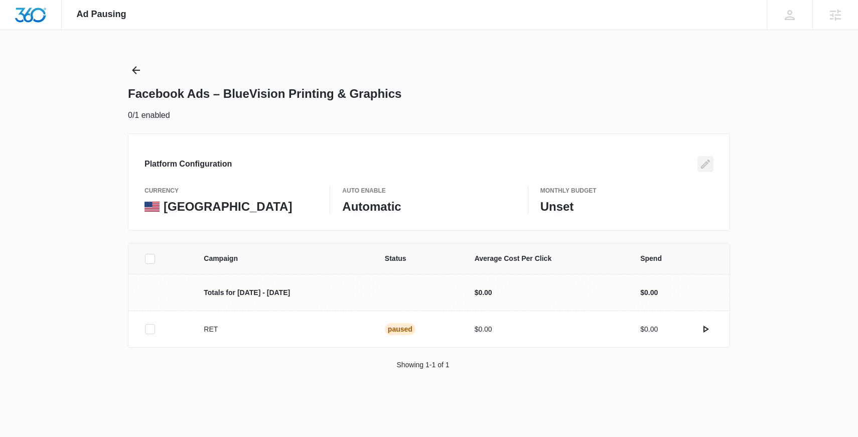
click at [708, 162] on icon "Edit" at bounding box center [705, 164] width 9 height 9
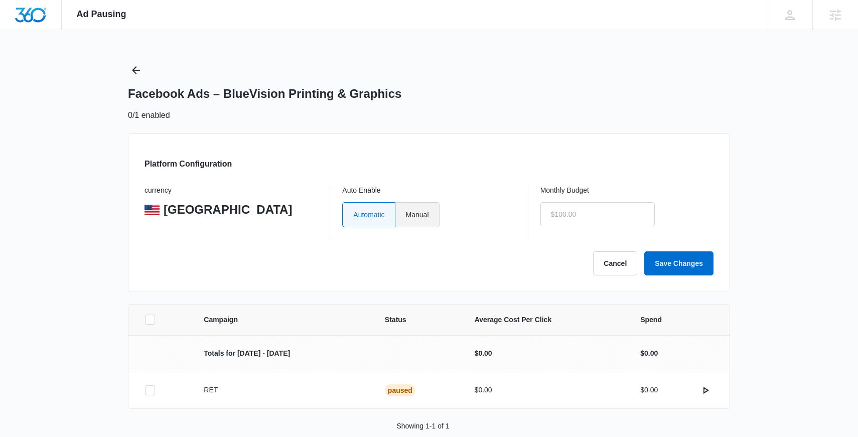
click at [419, 215] on label "Manual" at bounding box center [417, 214] width 44 height 25
click at [406, 215] on input "Manual" at bounding box center [405, 214] width 1 height 1
radio input "true"
click at [595, 215] on input "text" at bounding box center [597, 214] width 114 height 24
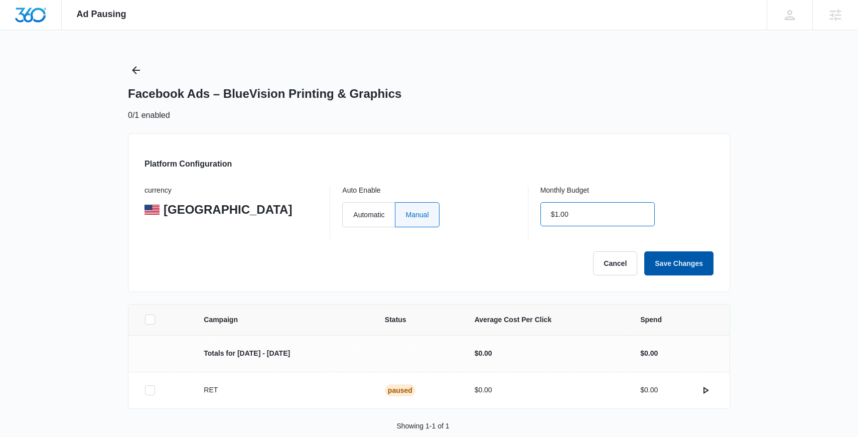
type input "$1.00"
click at [659, 271] on button "Save Changes" at bounding box center [678, 263] width 69 height 24
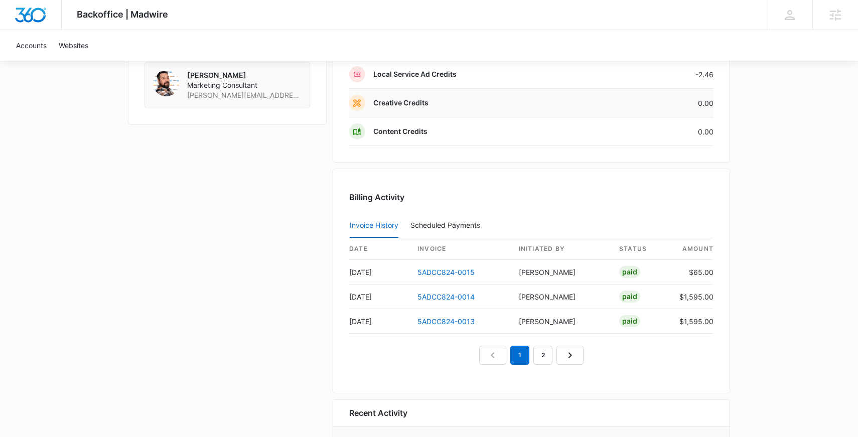
scroll to position [897, 0]
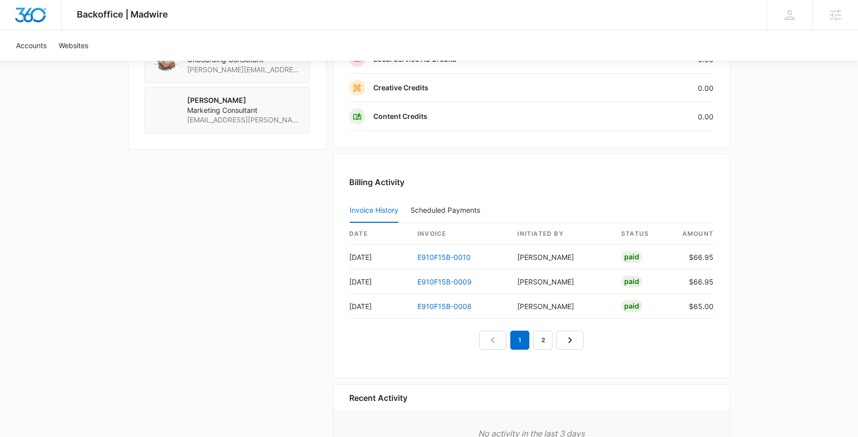
scroll to position [909, 0]
click at [568, 346] on link "Next Page" at bounding box center [569, 339] width 27 height 19
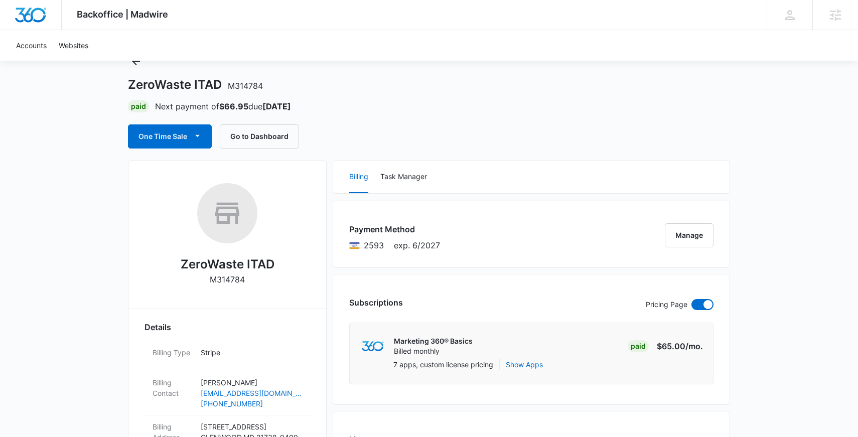
scroll to position [0, 0]
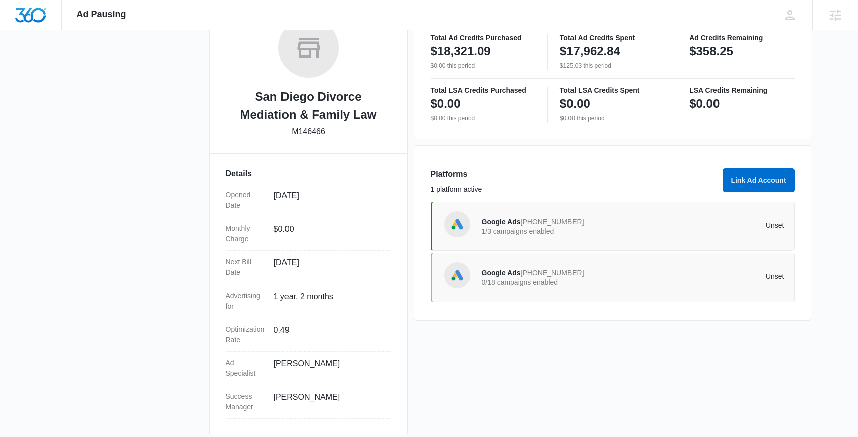
scroll to position [185, 0]
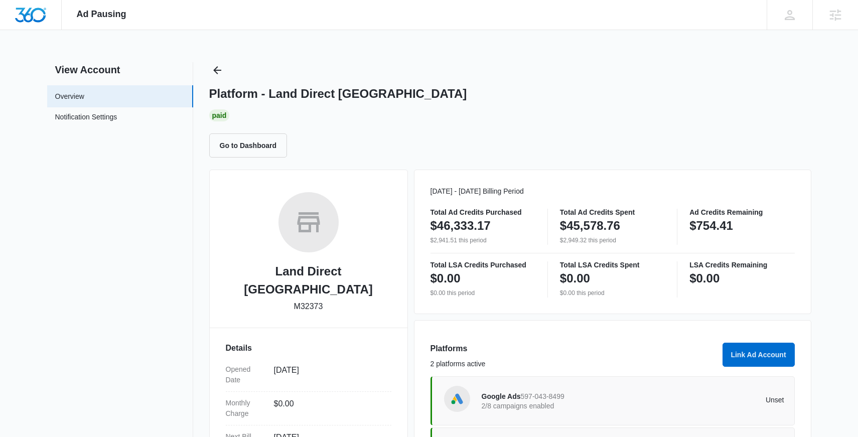
scroll to position [167, 0]
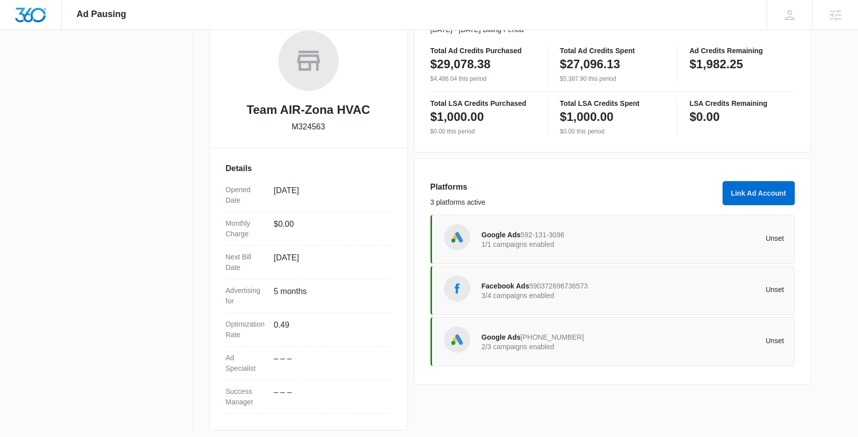
scroll to position [159, 0]
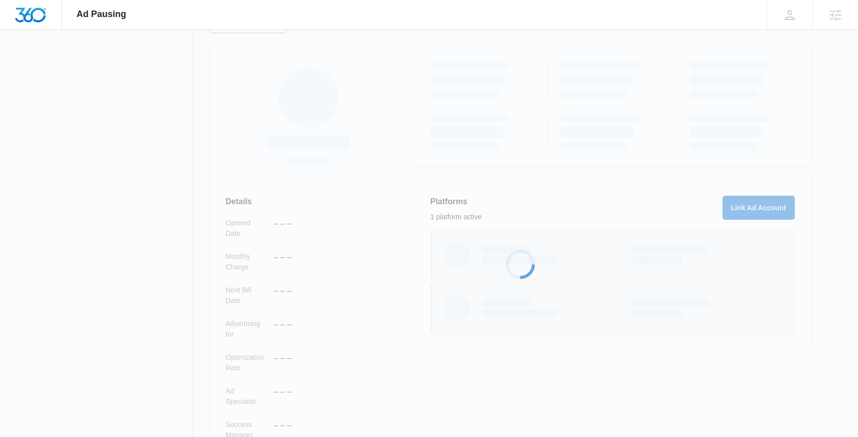
scroll to position [127, 0]
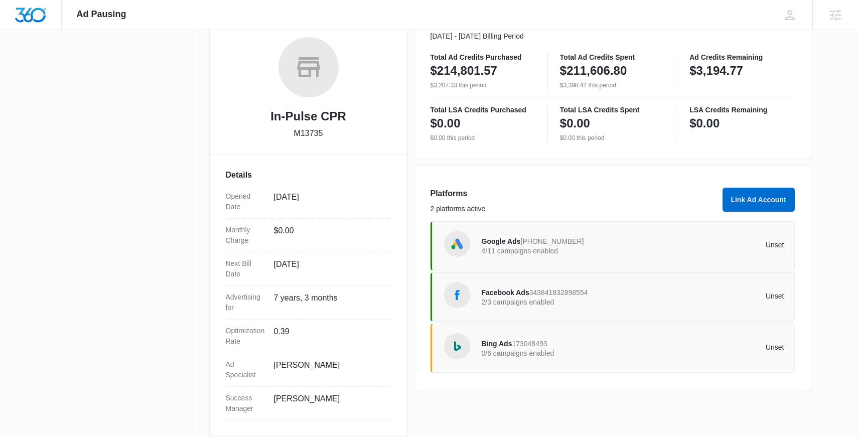
scroll to position [167, 0]
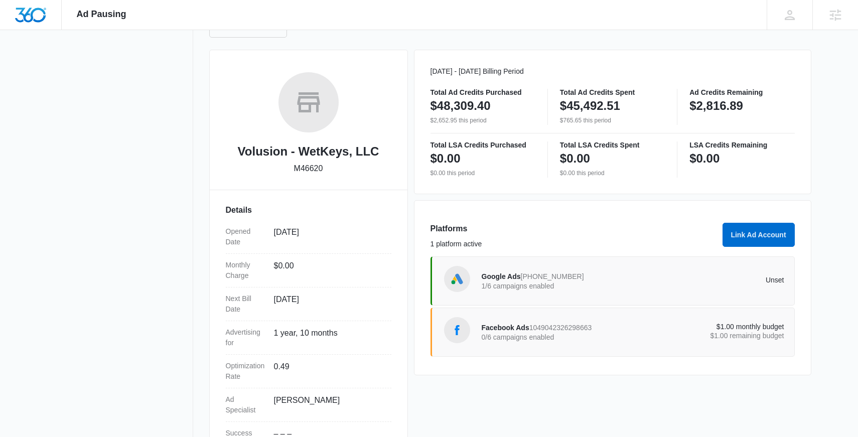
scroll to position [167, 0]
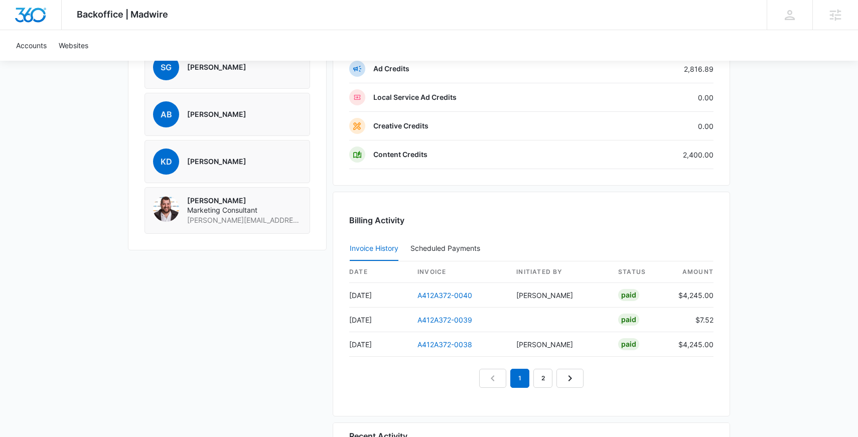
scroll to position [820, 0]
